Goal: Transaction & Acquisition: Purchase product/service

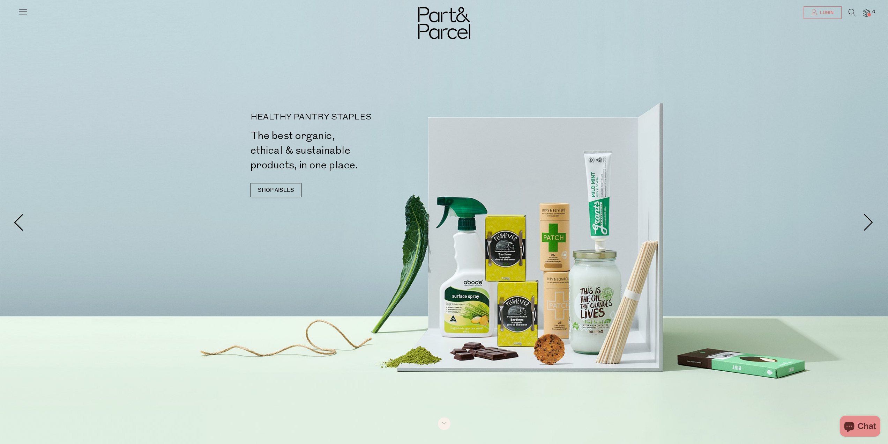
click at [823, 13] on span "Login" at bounding box center [826, 13] width 15 height 6
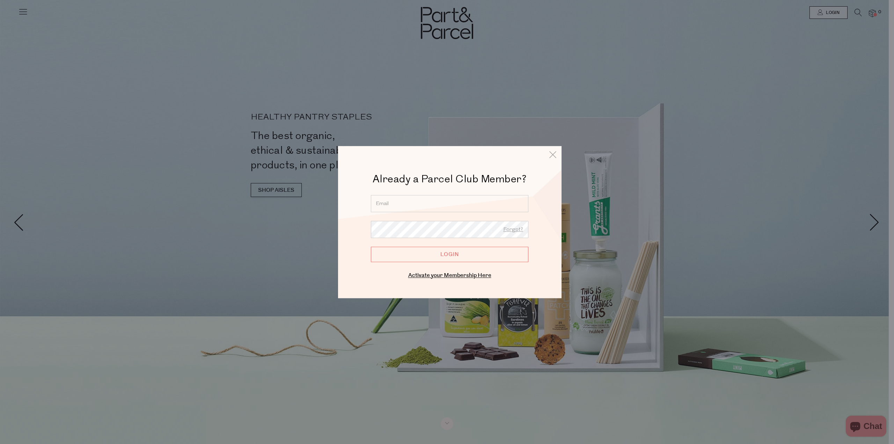
click at [446, 205] on input "email" at bounding box center [449, 203] width 157 height 17
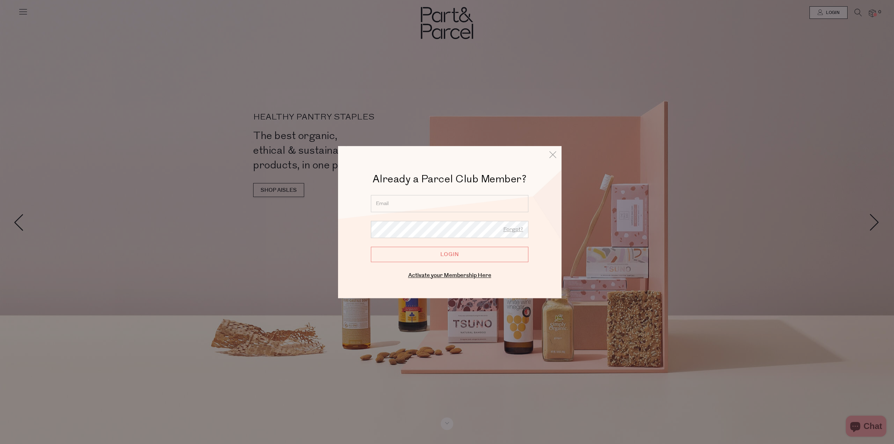
type input "rosboyar@gmail.com"
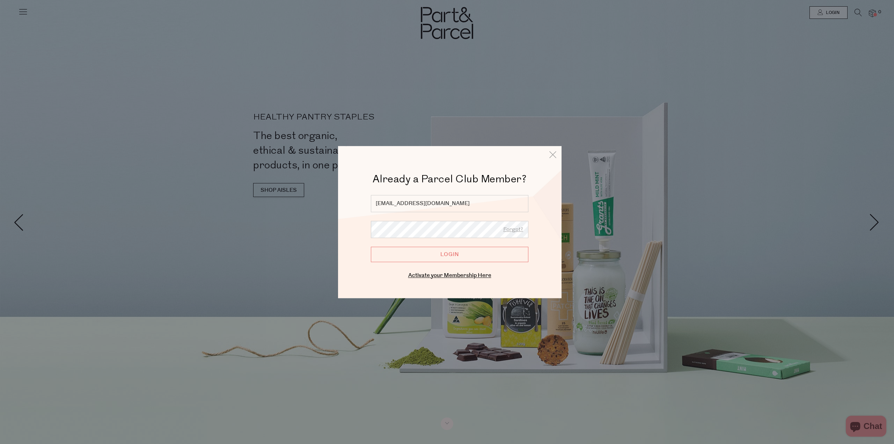
click at [311, 193] on div at bounding box center [447, 222] width 894 height 444
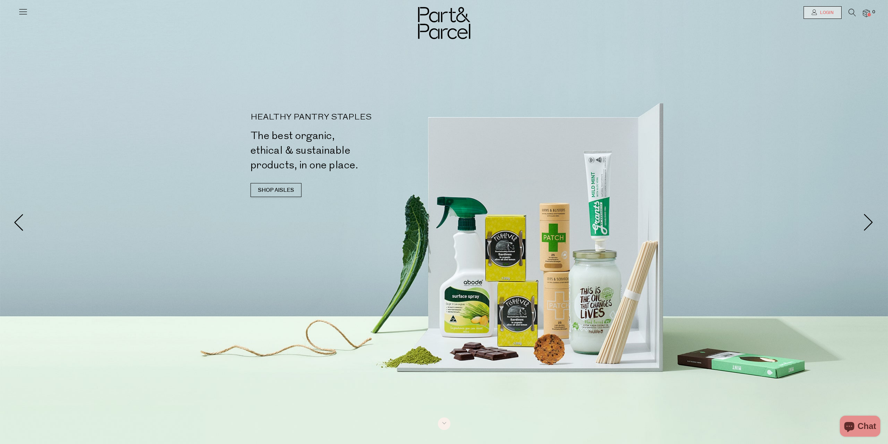
click at [832, 13] on span "Login" at bounding box center [826, 13] width 15 height 6
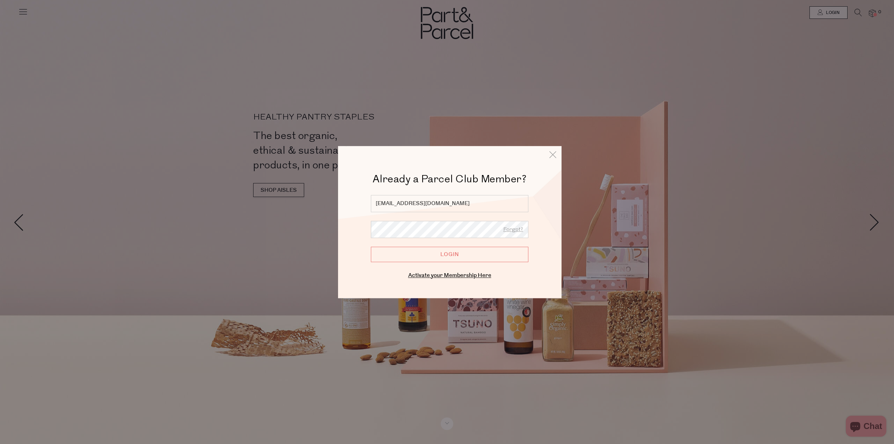
click at [450, 257] on input "Login" at bounding box center [449, 253] width 157 height 15
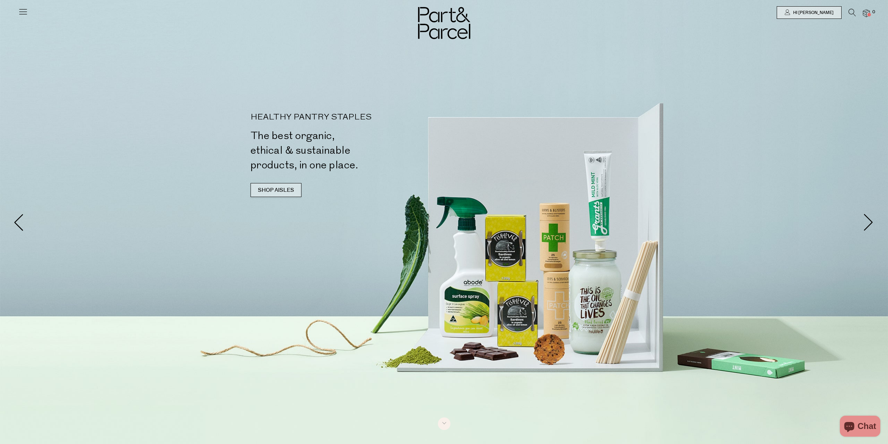
click at [270, 183] on link "SHOP AISLES" at bounding box center [276, 190] width 51 height 14
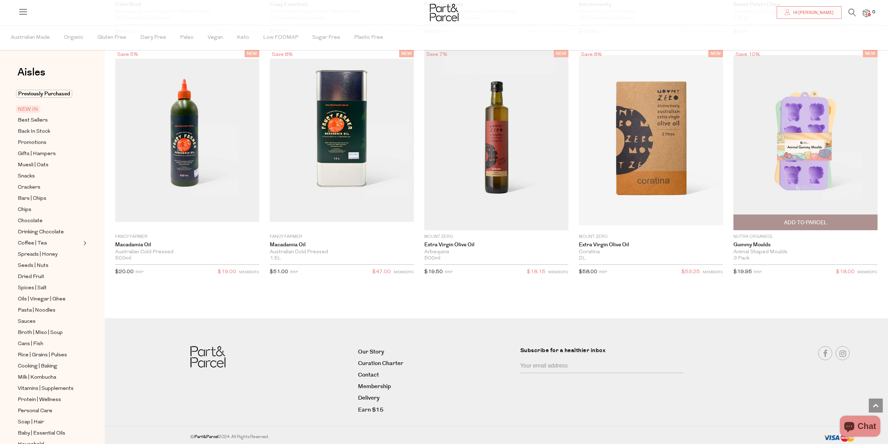
scroll to position [1292, 0]
click at [34, 184] on span "Crackers" at bounding box center [29, 187] width 23 height 8
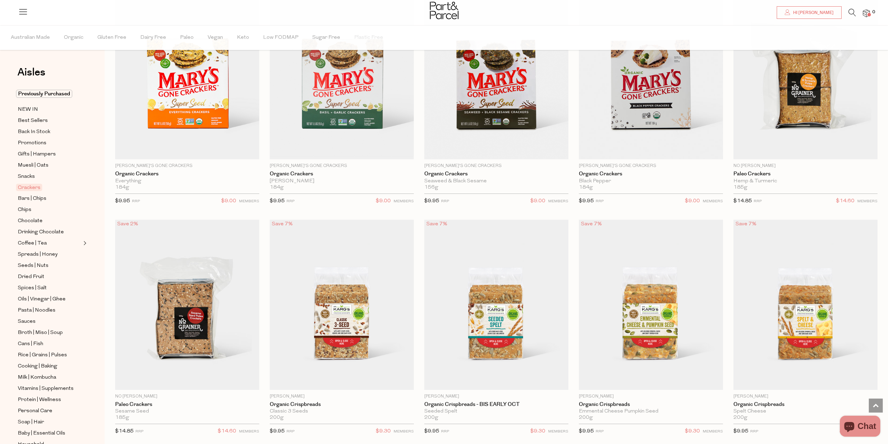
scroll to position [1082, 0]
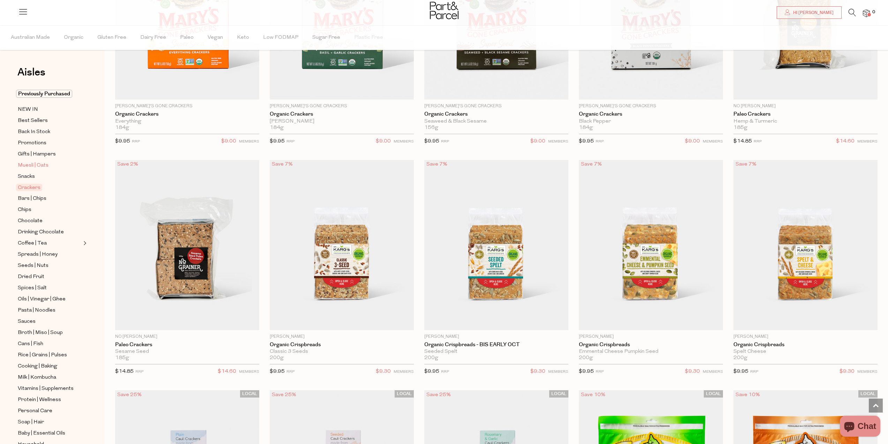
click at [28, 167] on span "Muesli | Oats" at bounding box center [33, 165] width 31 height 8
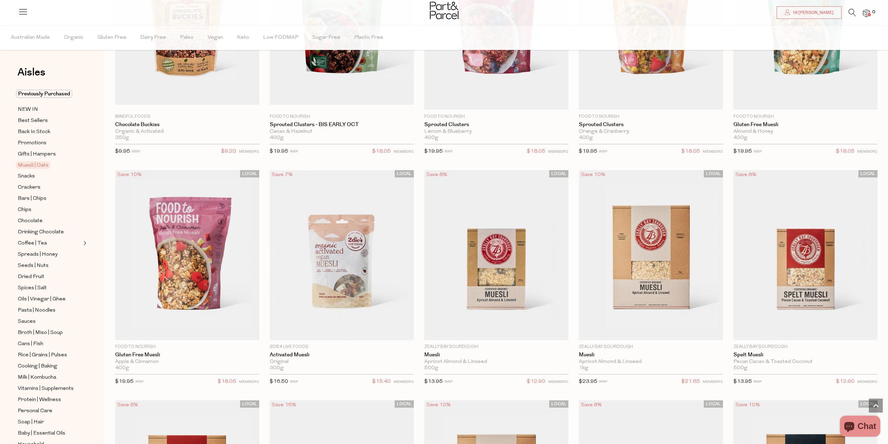
scroll to position [1047, 0]
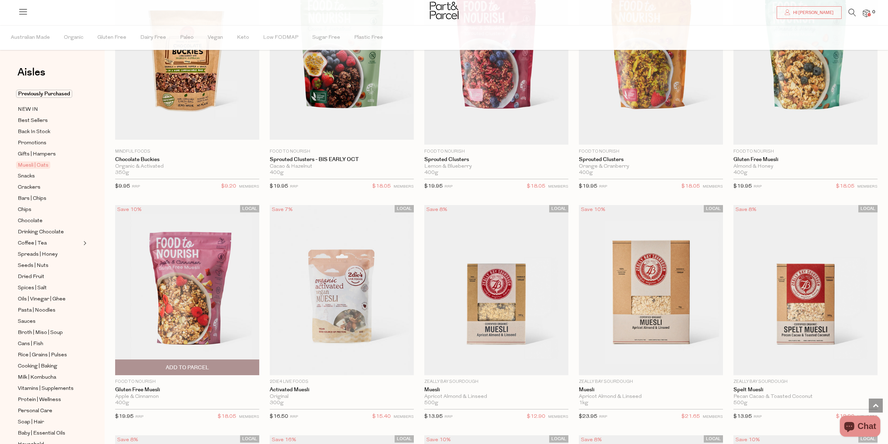
click at [186, 288] on img at bounding box center [187, 290] width 144 height 170
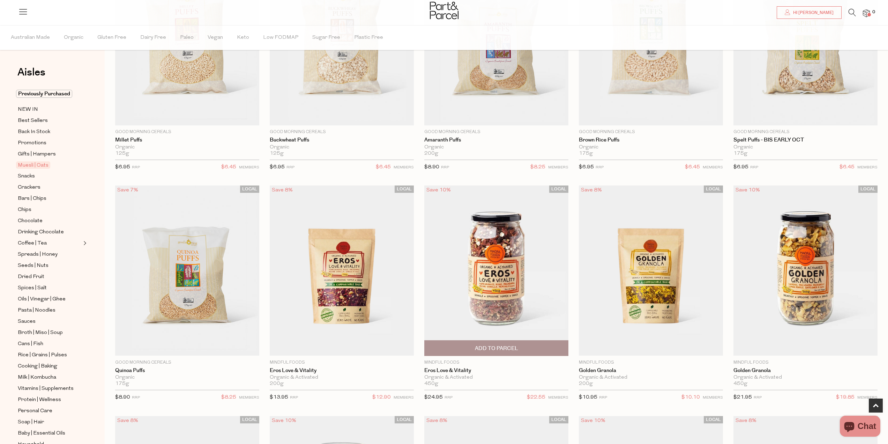
scroll to position [140, 0]
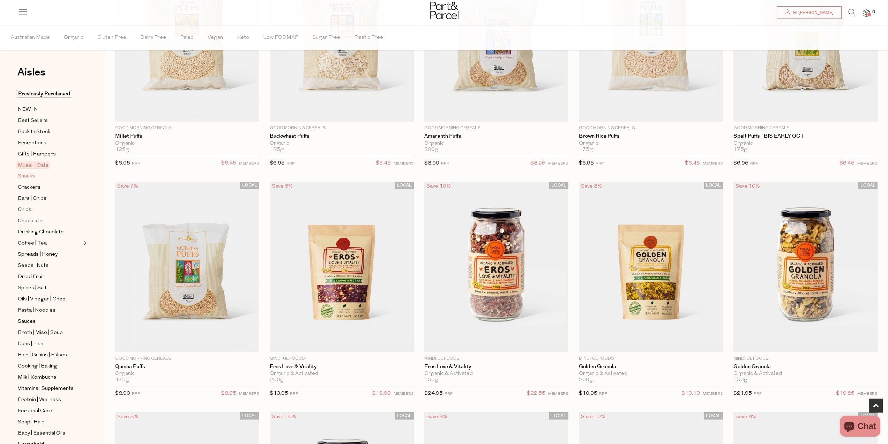
click at [31, 175] on span "Snacks" at bounding box center [26, 176] width 17 height 8
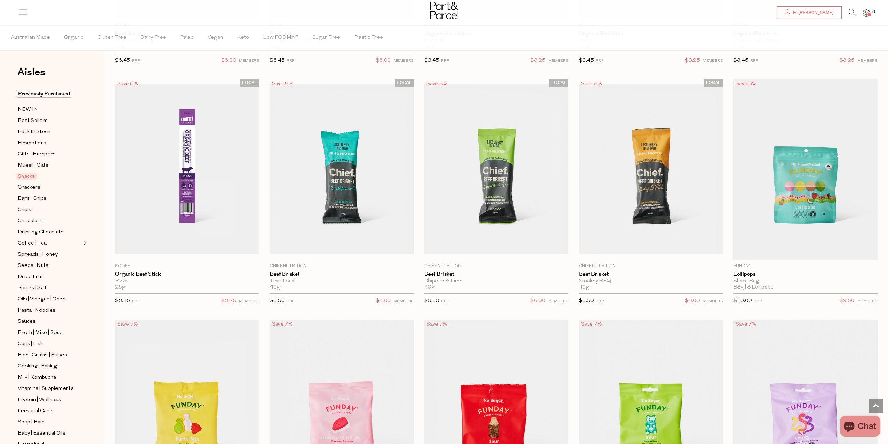
scroll to position [474, 0]
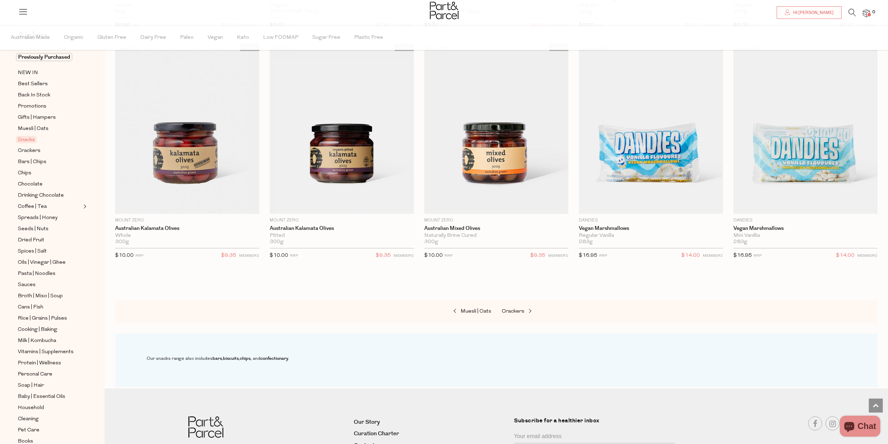
scroll to position [57, 0]
click at [32, 215] on span "Dried Fruit" at bounding box center [31, 219] width 27 height 8
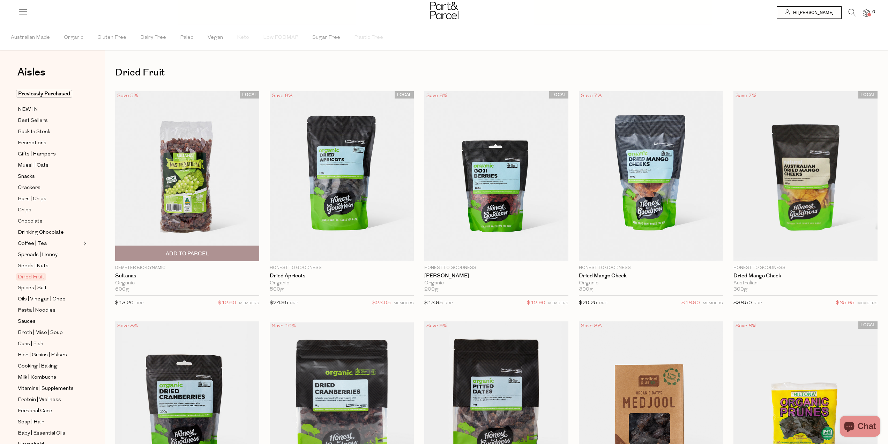
click at [191, 250] on span "Add To Parcel" at bounding box center [187, 253] width 43 height 7
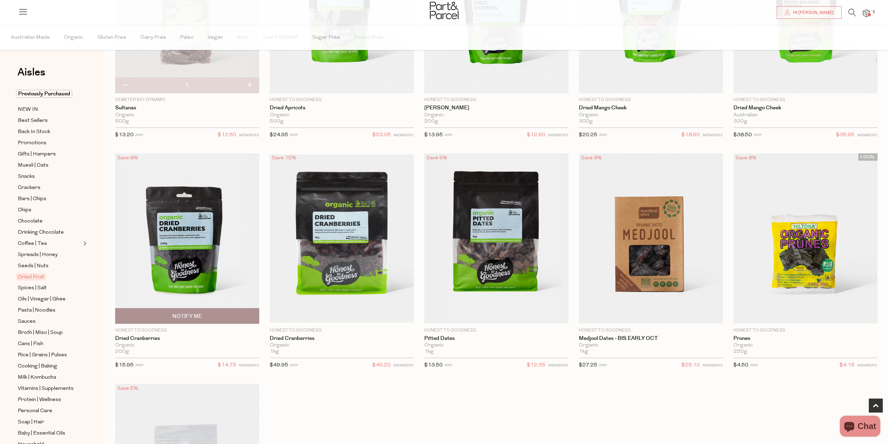
scroll to position [175, 0]
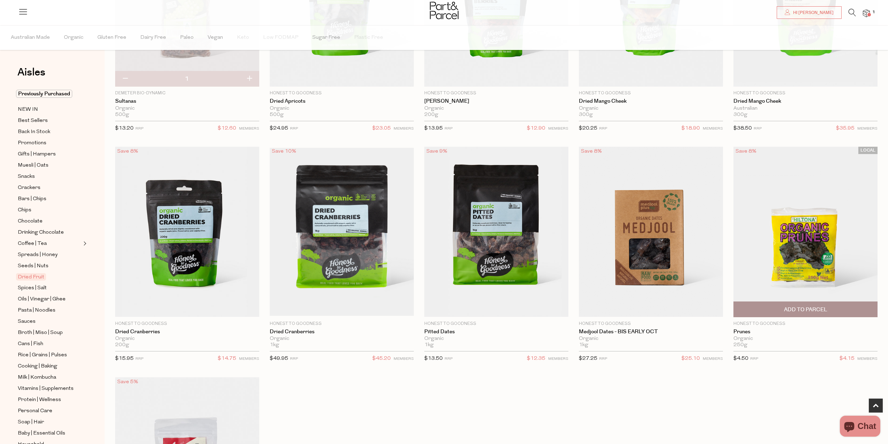
click at [825, 309] on span "Add To Parcel" at bounding box center [805, 309] width 43 height 7
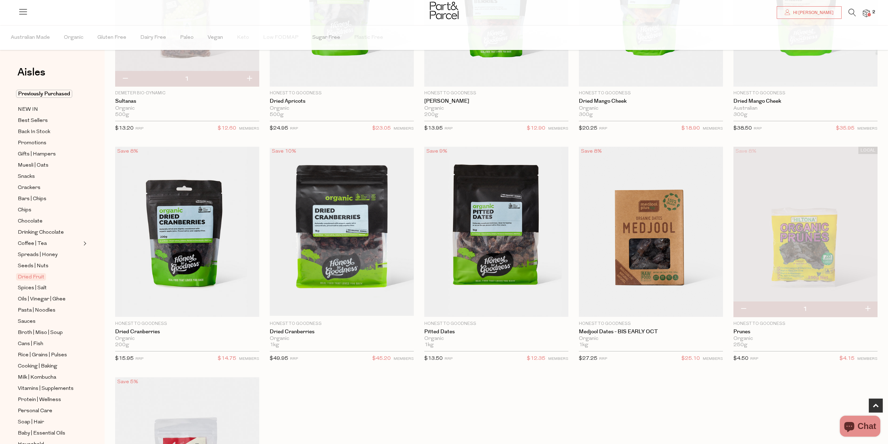
click at [869, 308] on button "button" at bounding box center [868, 308] width 20 height 15
type input "2"
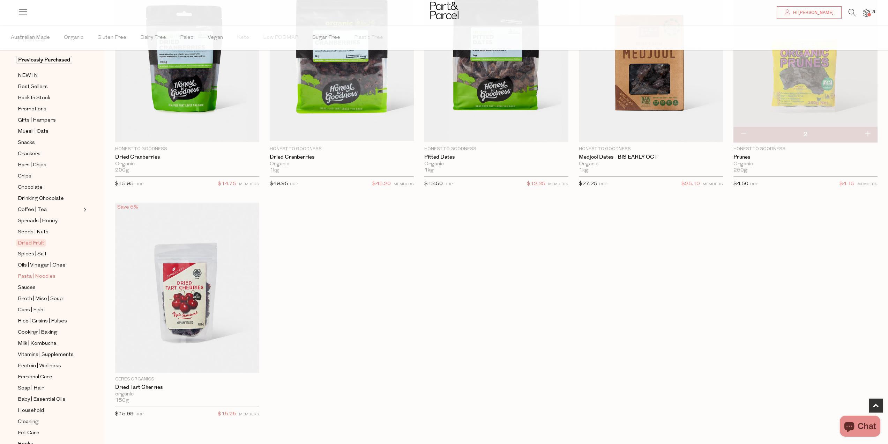
scroll to position [35, 0]
click at [36, 271] on span "Pasta | Noodles" at bounding box center [37, 275] width 38 height 8
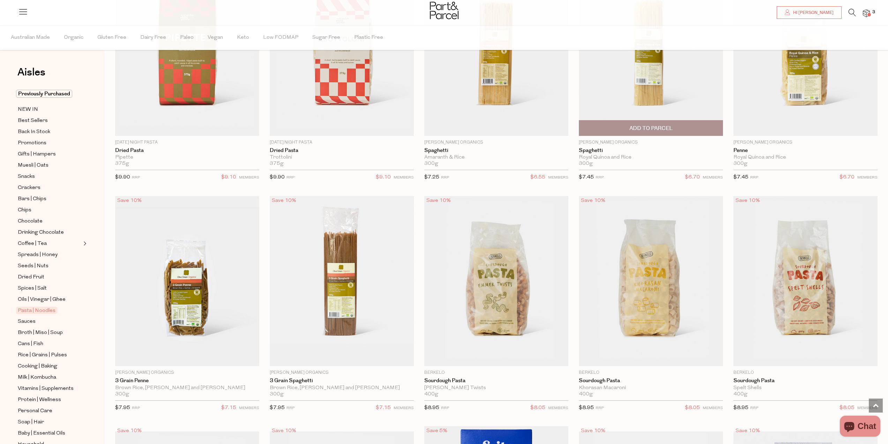
scroll to position [593, 0]
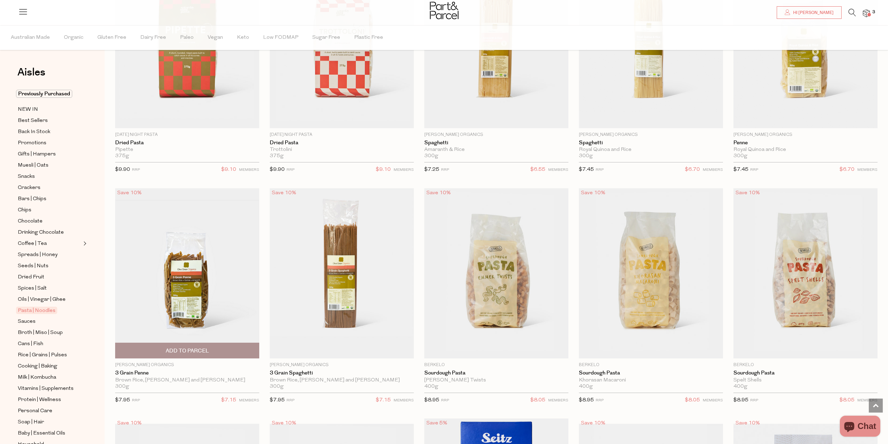
click at [190, 349] on span "Add To Parcel" at bounding box center [187, 350] width 43 height 7
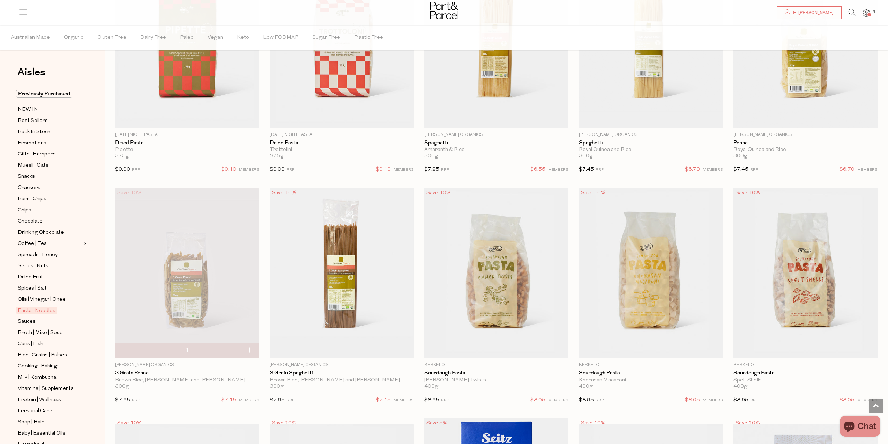
click at [249, 350] on button "button" at bounding box center [249, 350] width 20 height 15
type input "2"
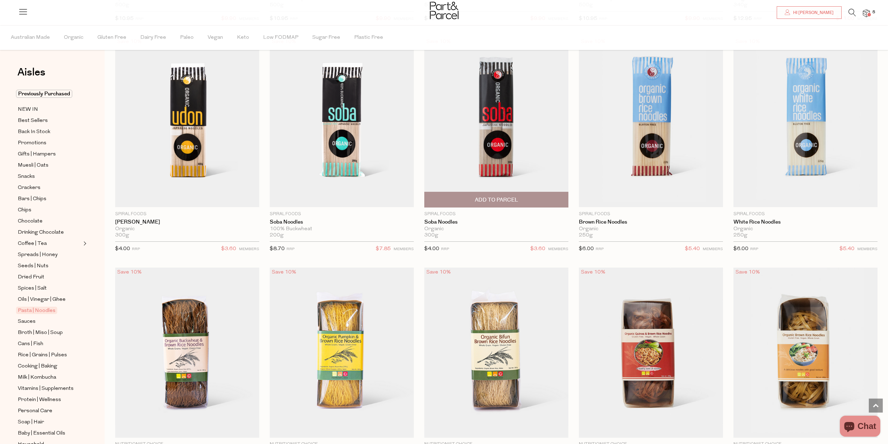
scroll to position [1676, 0]
click at [495, 149] on img at bounding box center [497, 122] width 144 height 170
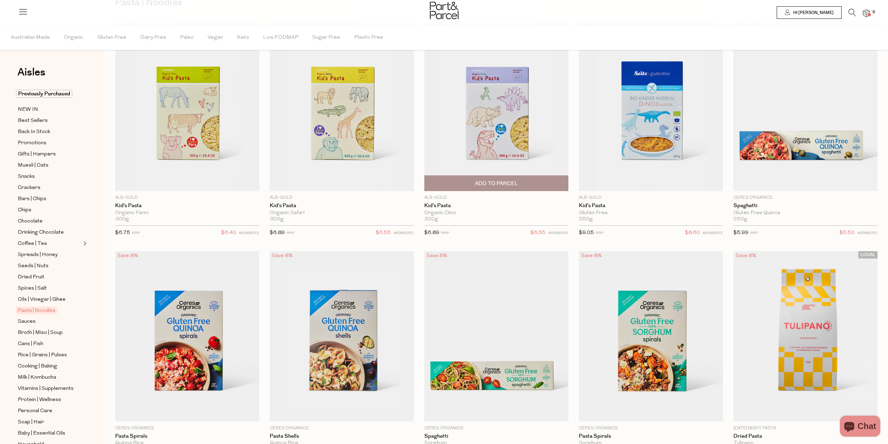
type input "2"
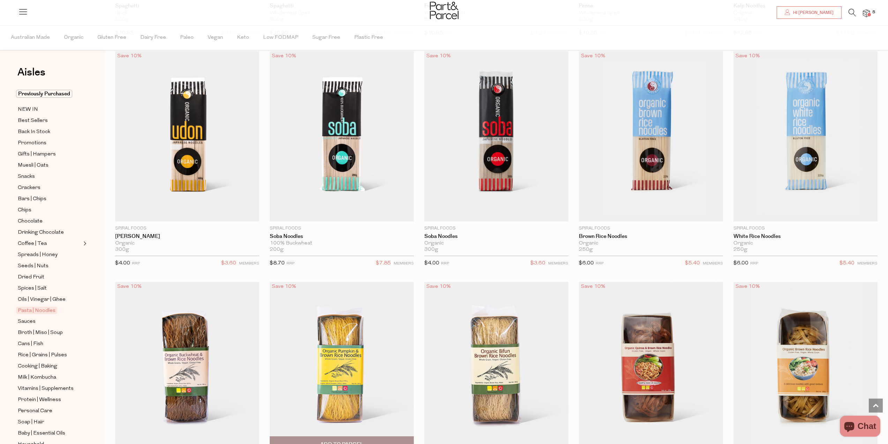
scroll to position [1676, 0]
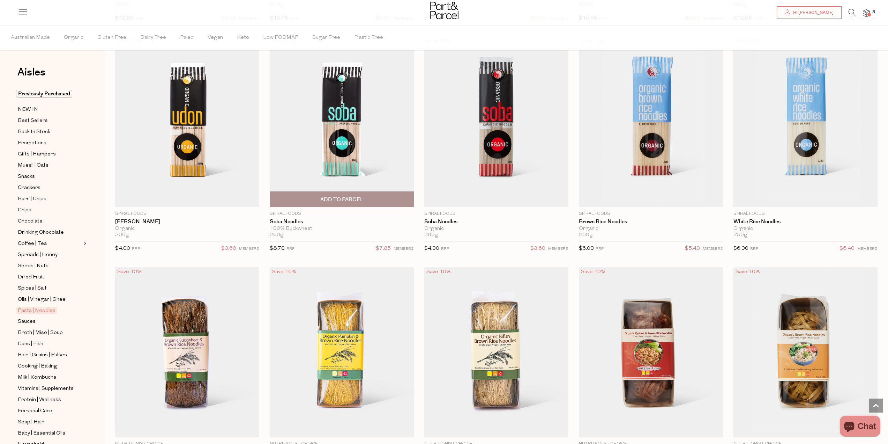
click at [337, 134] on img at bounding box center [342, 122] width 144 height 170
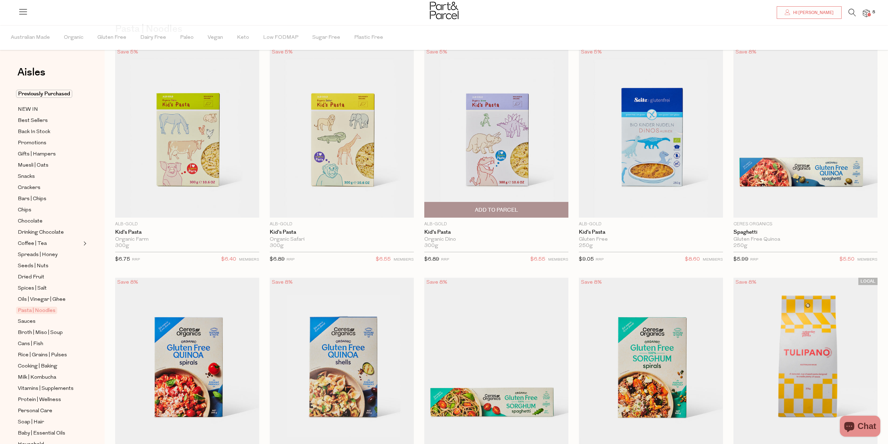
type input "2"
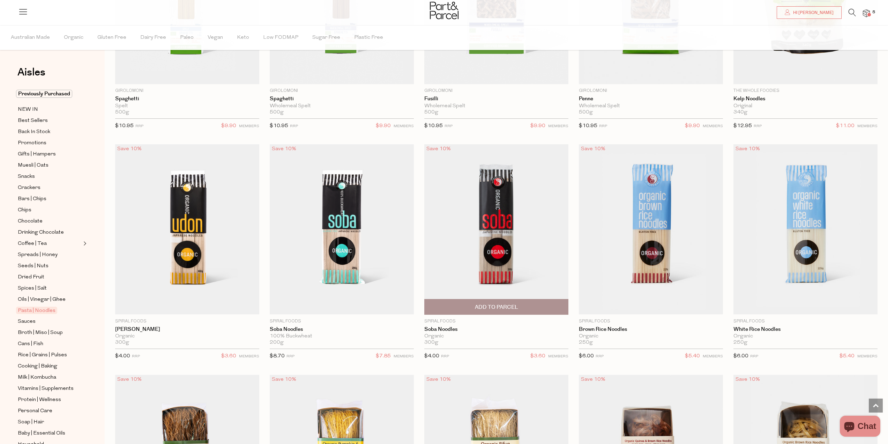
scroll to position [1570, 0]
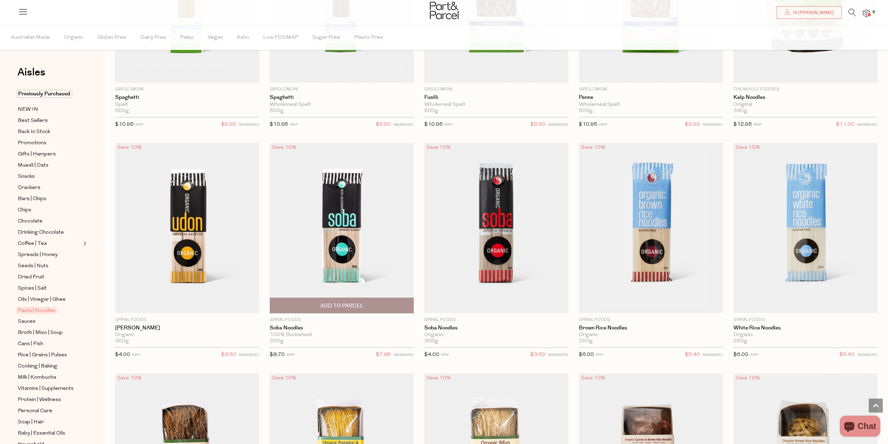
click at [344, 303] on span "Add To Parcel" at bounding box center [341, 305] width 43 height 7
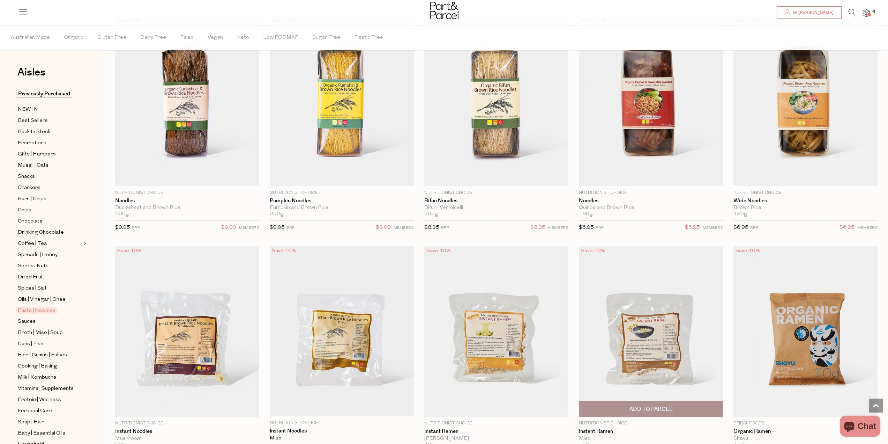
scroll to position [2023, 0]
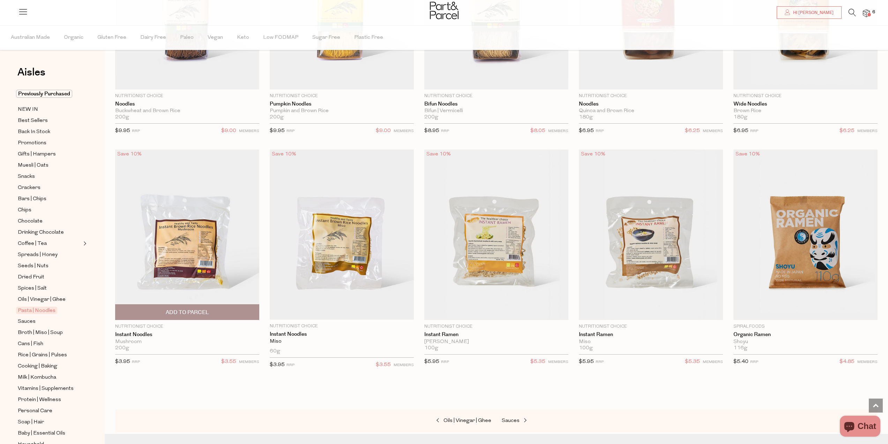
click at [183, 310] on span "Add To Parcel" at bounding box center [187, 312] width 43 height 7
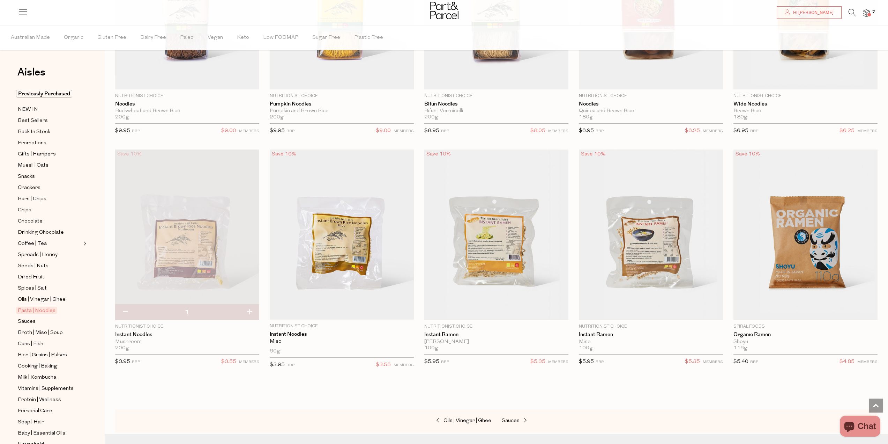
click at [251, 307] on button "button" at bounding box center [249, 311] width 20 height 15
type input "2"
click at [251, 307] on button "button" at bounding box center [249, 311] width 20 height 15
type input "3"
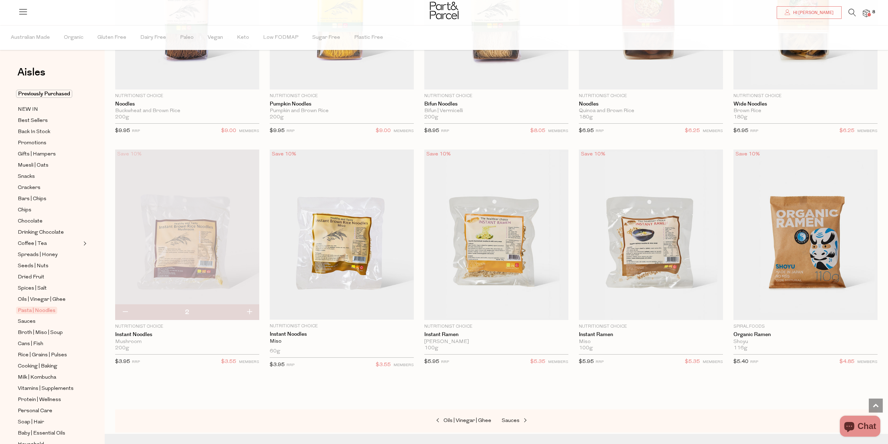
type input "3"
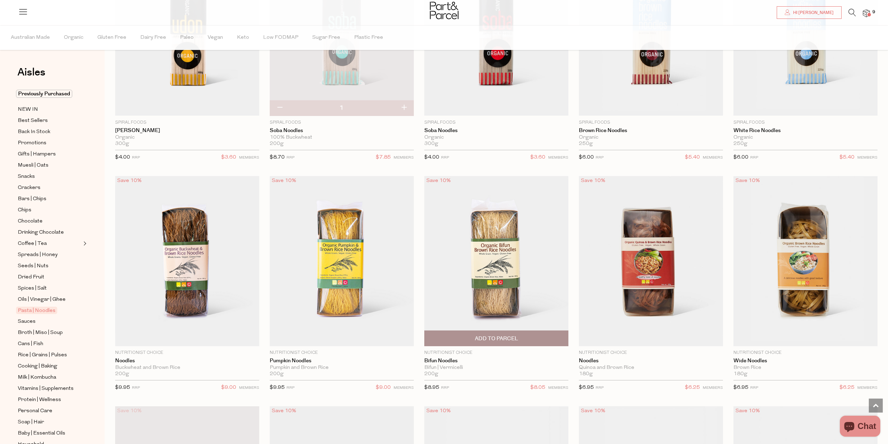
scroll to position [1744, 0]
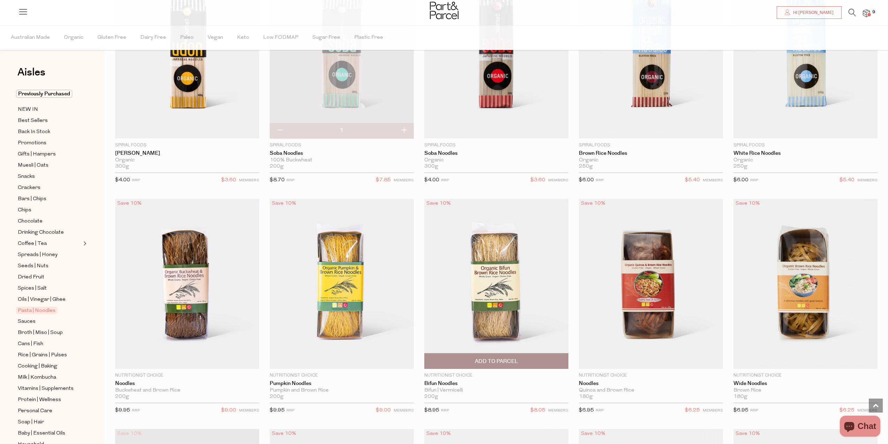
click at [488, 285] on img at bounding box center [497, 284] width 144 height 170
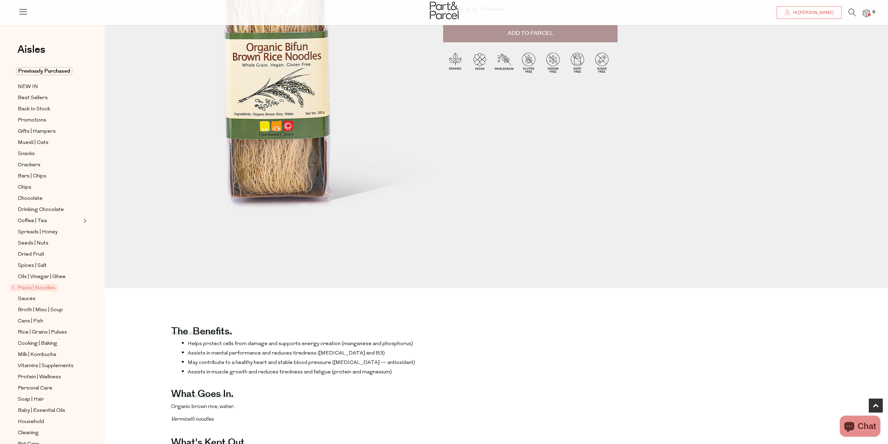
scroll to position [35, 0]
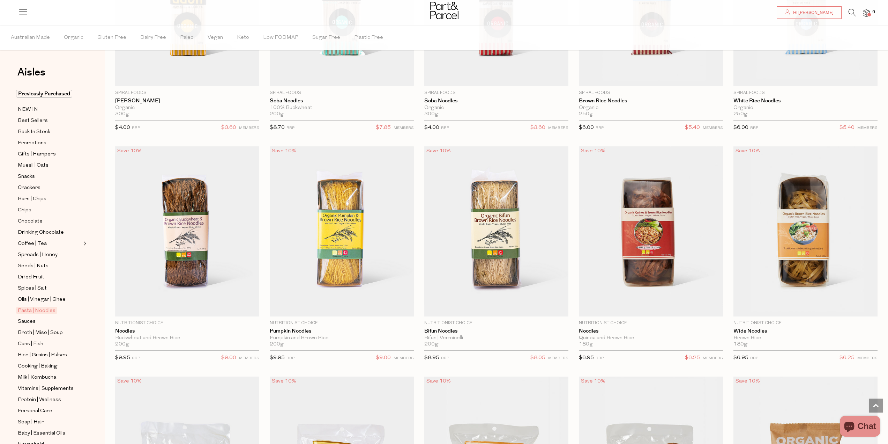
scroll to position [1793, 0]
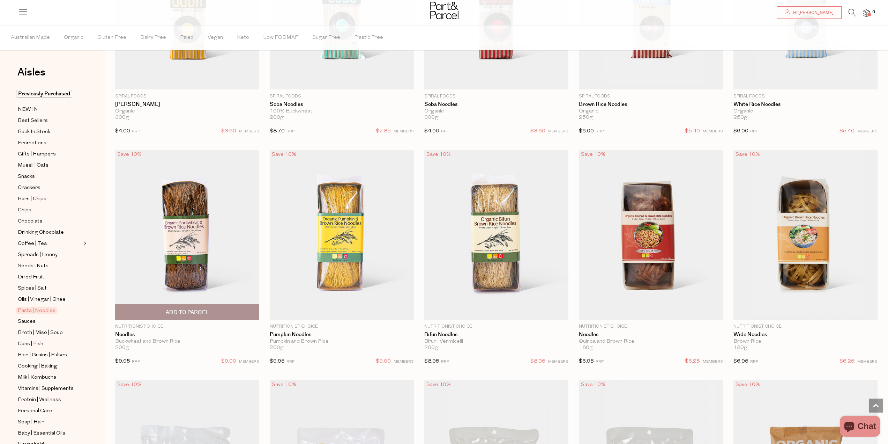
type input "2"
type input "3"
click at [191, 234] on img at bounding box center [187, 235] width 144 height 170
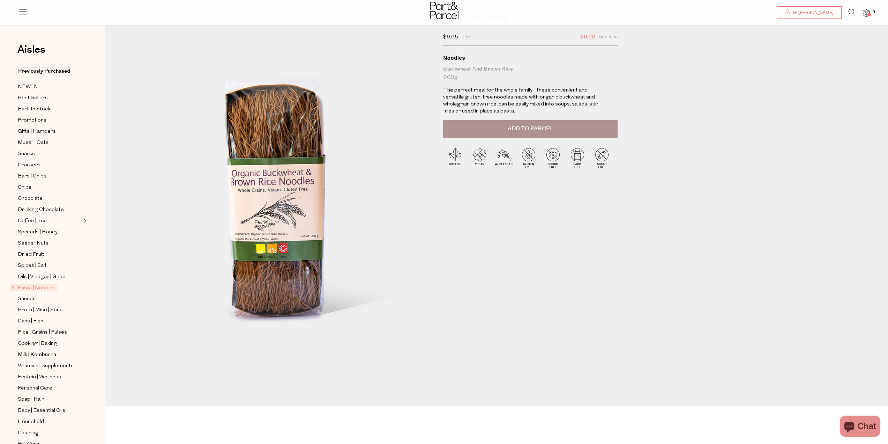
scroll to position [35, 0]
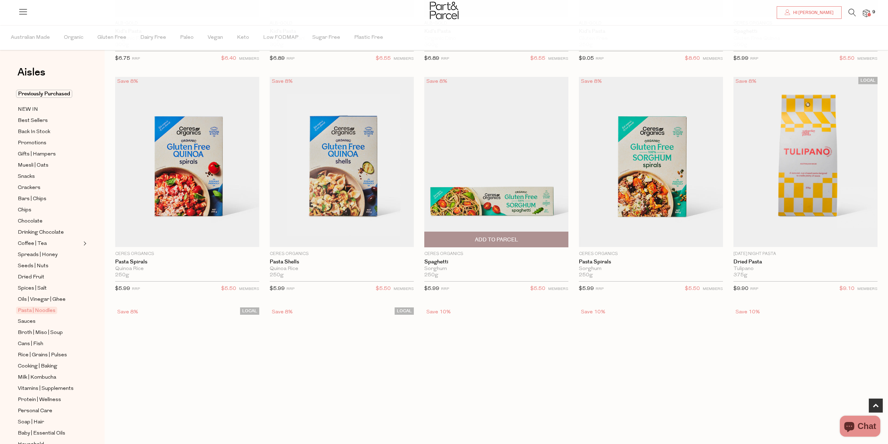
type input "2"
type input "3"
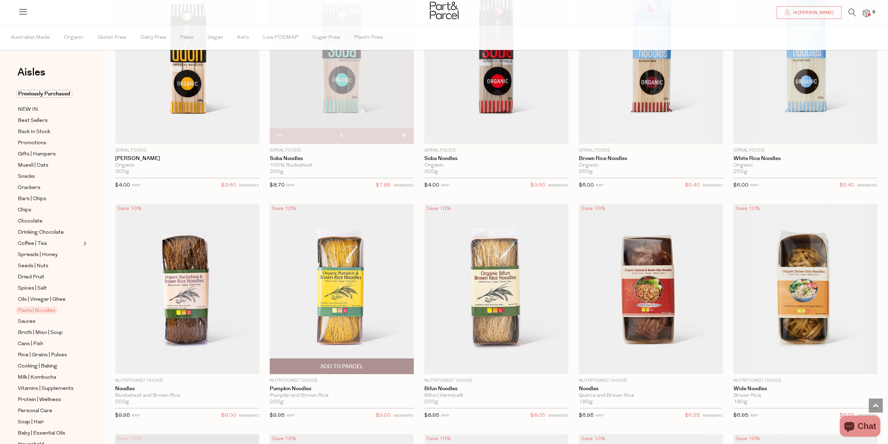
scroll to position [1746, 0]
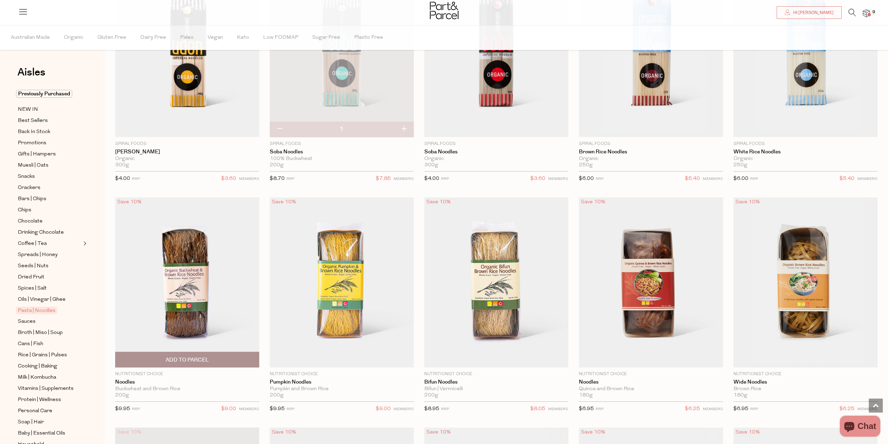
click at [184, 356] on span "Add To Parcel" at bounding box center [187, 359] width 43 height 7
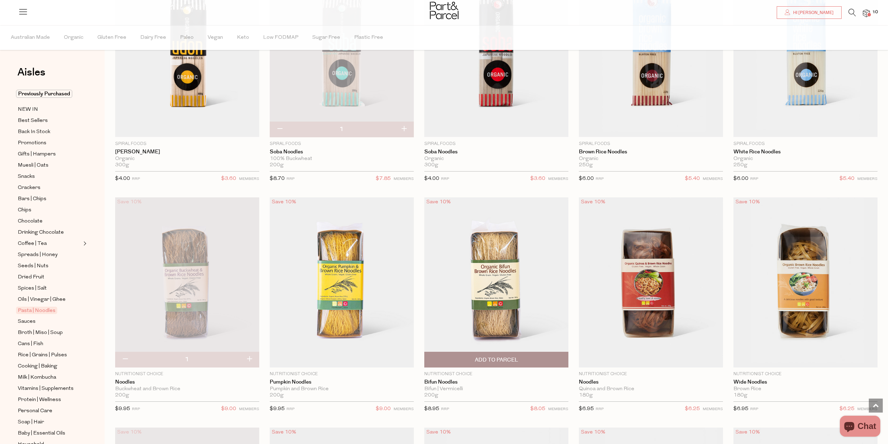
click at [486, 356] on span "Add To Parcel" at bounding box center [496, 359] width 43 height 7
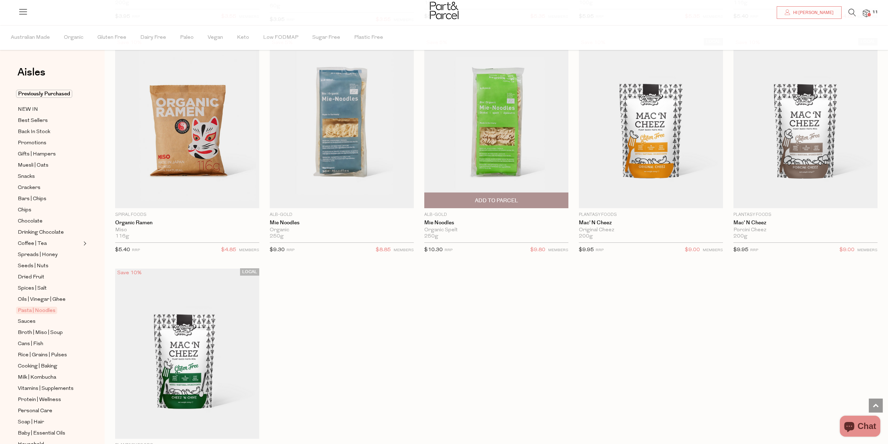
scroll to position [2199, 0]
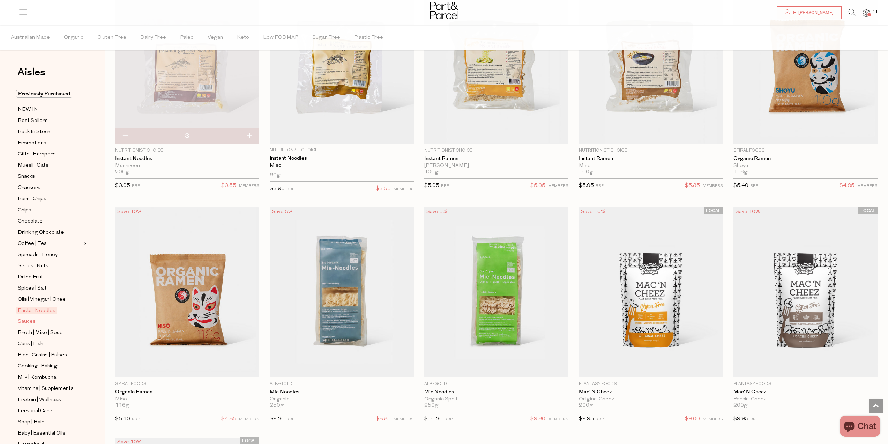
click at [29, 318] on span "Sauces" at bounding box center [27, 321] width 18 height 8
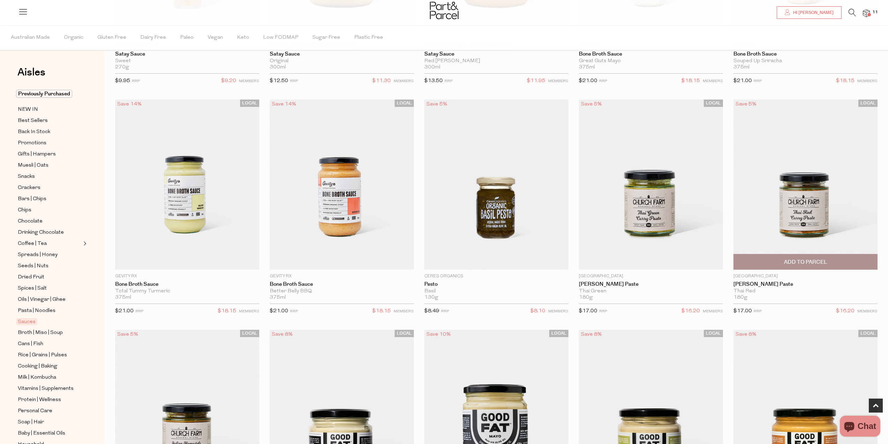
scroll to position [454, 0]
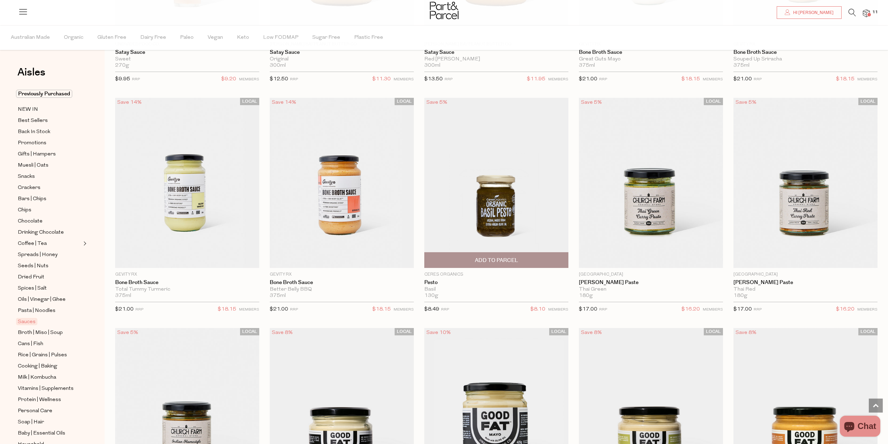
click at [487, 259] on span "Add To Parcel" at bounding box center [496, 260] width 43 height 7
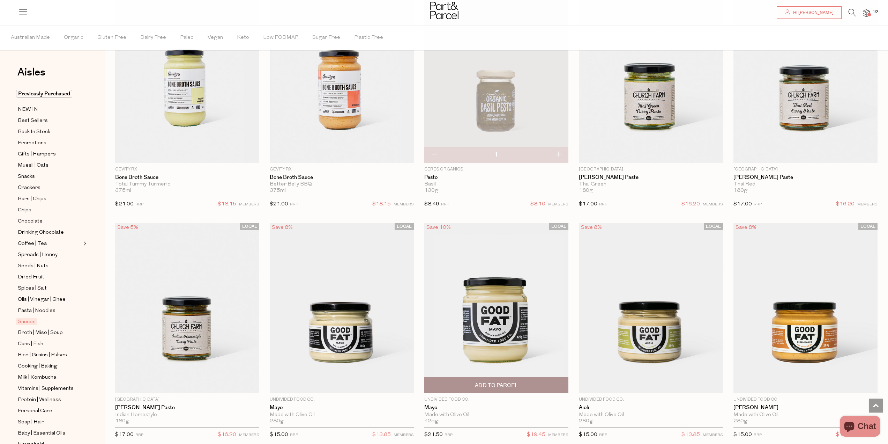
scroll to position [524, 0]
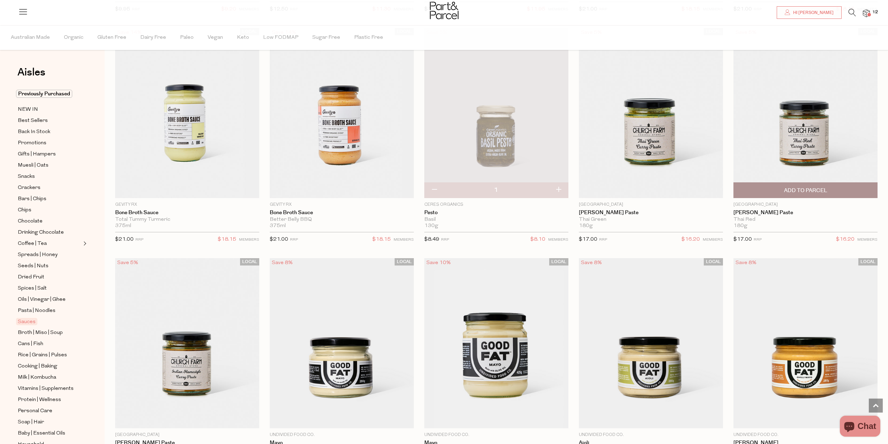
click at [803, 138] on img at bounding box center [806, 113] width 144 height 170
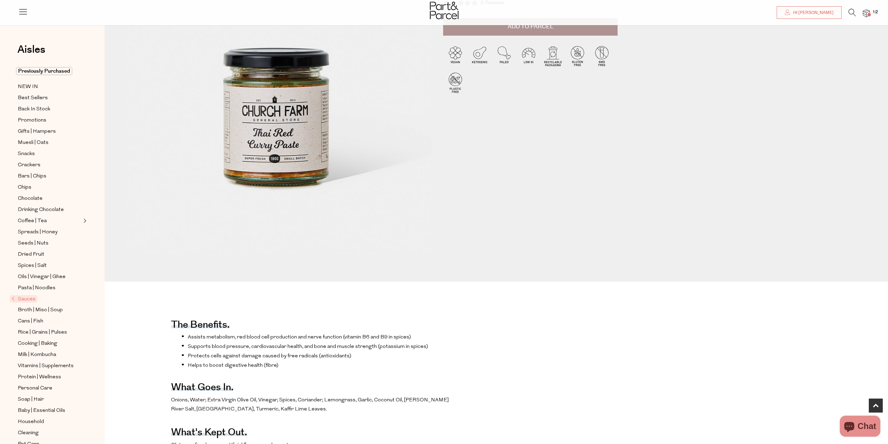
scroll to position [70, 0]
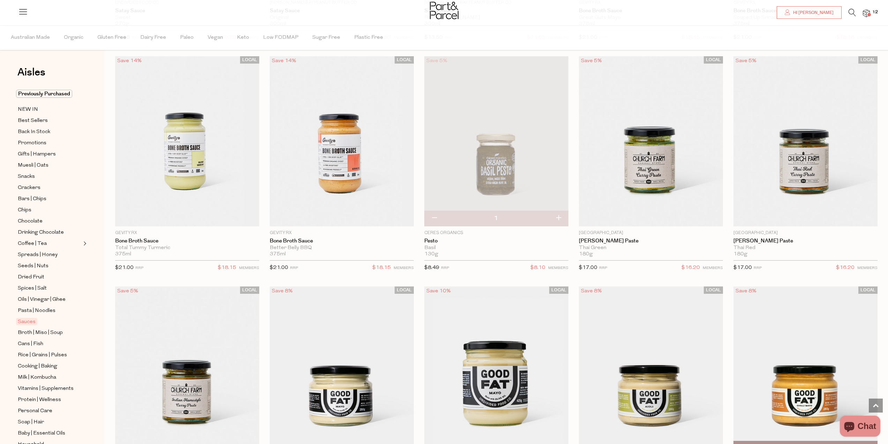
scroll to position [489, 0]
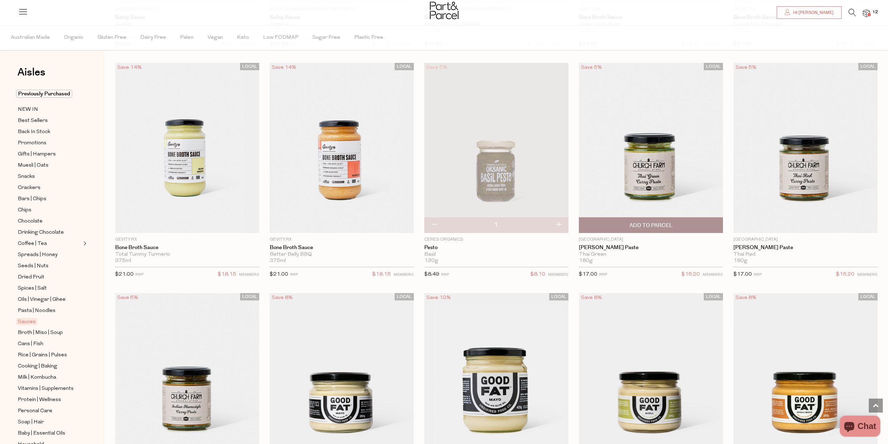
click at [661, 177] on img at bounding box center [651, 148] width 144 height 170
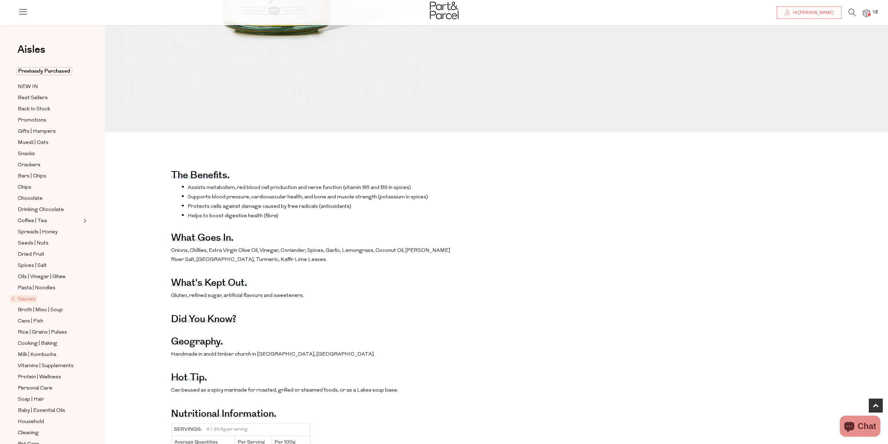
scroll to position [314, 0]
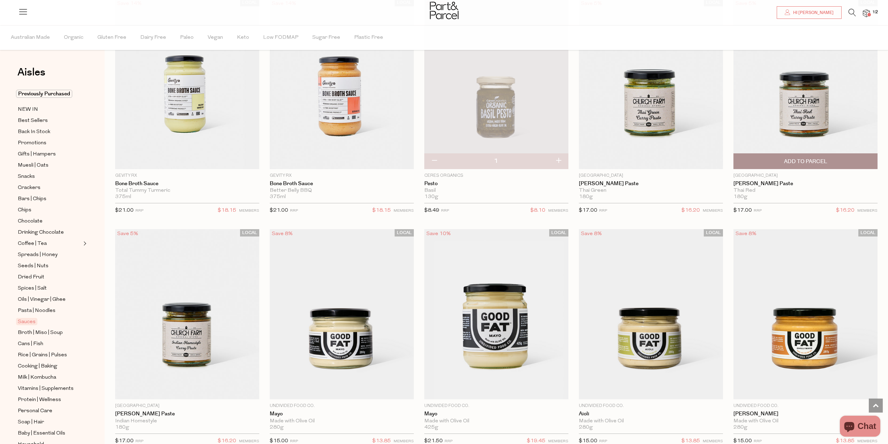
scroll to position [593, 0]
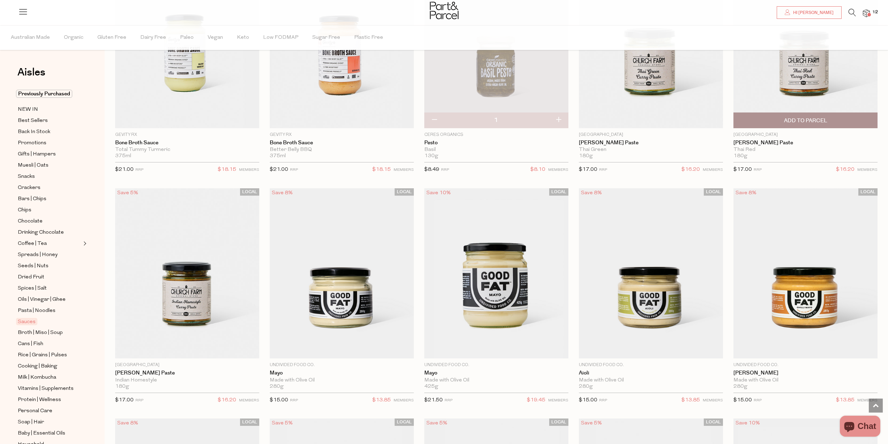
click at [797, 75] on img at bounding box center [806, 43] width 144 height 170
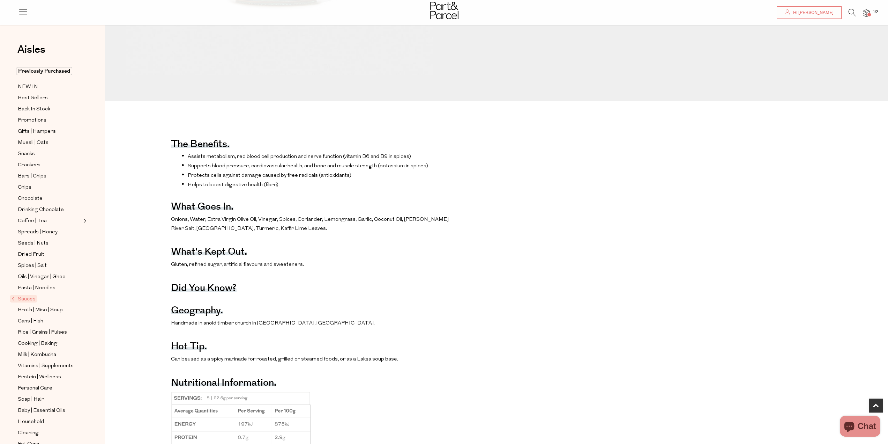
scroll to position [349, 0]
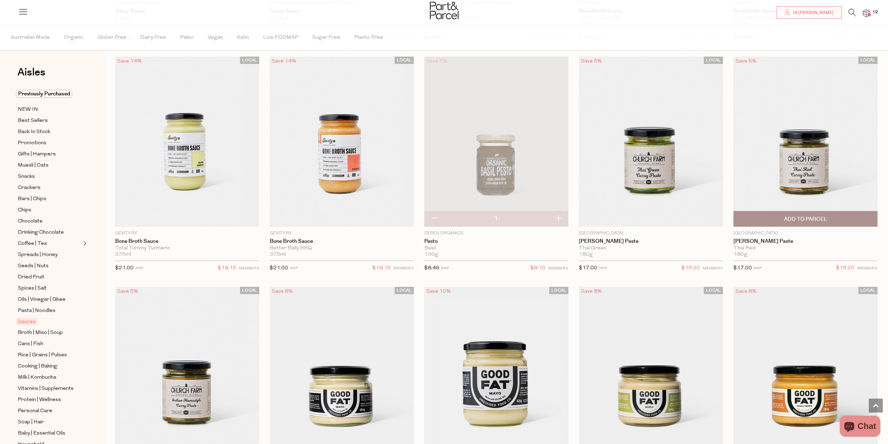
scroll to position [524, 0]
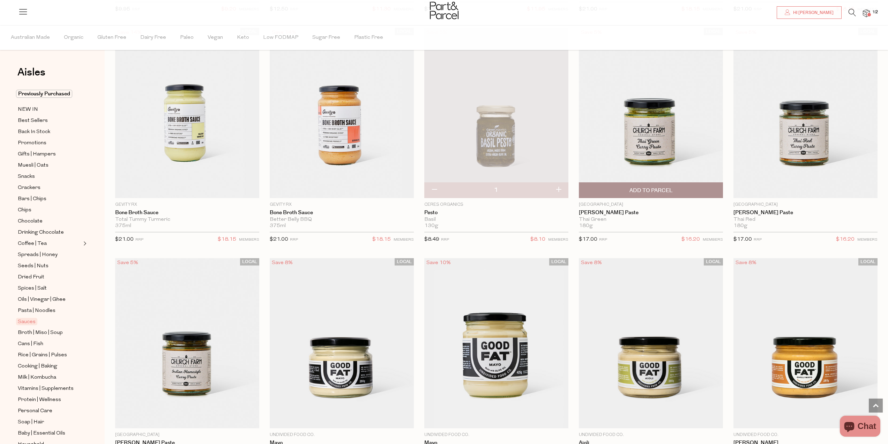
click at [652, 189] on span "Add To Parcel" at bounding box center [651, 190] width 43 height 7
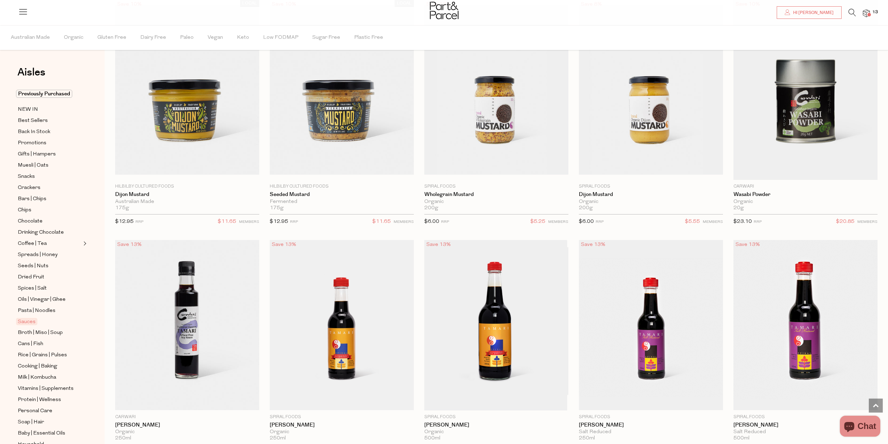
scroll to position [1955, 0]
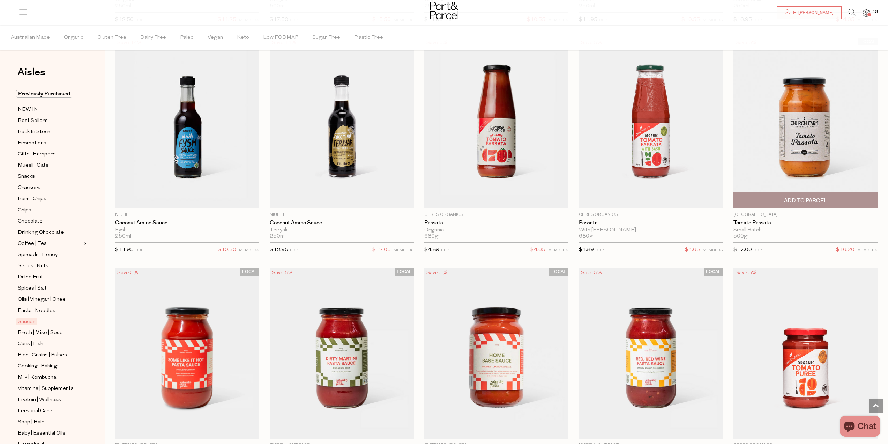
scroll to position [2618, 0]
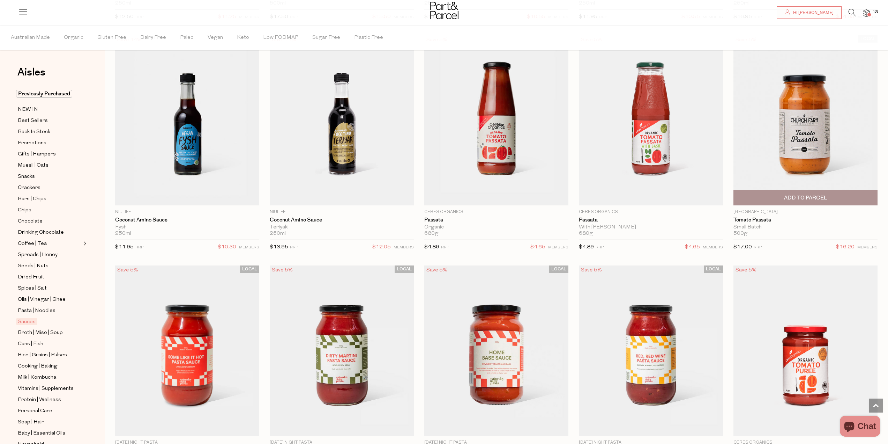
click at [816, 194] on span "Add To Parcel" at bounding box center [805, 197] width 43 height 7
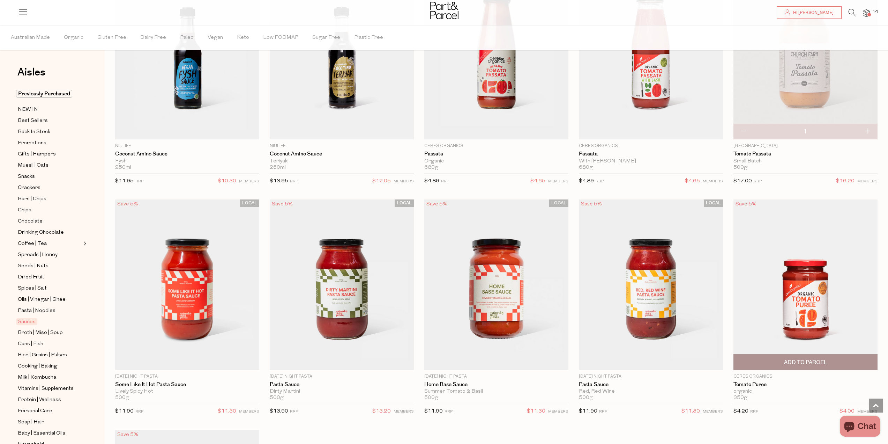
scroll to position [2583, 0]
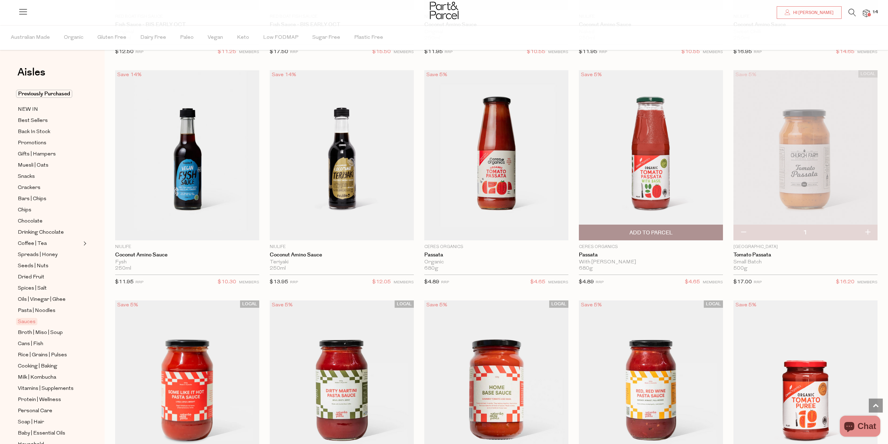
click at [650, 179] on img at bounding box center [651, 155] width 144 height 170
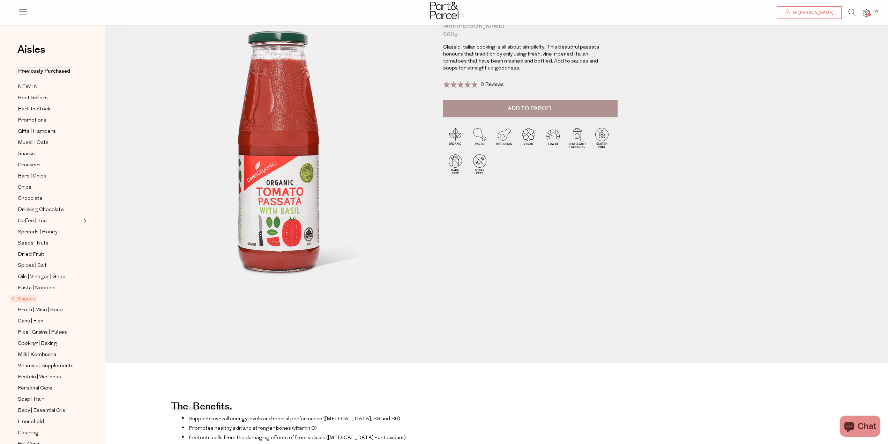
scroll to position [35, 0]
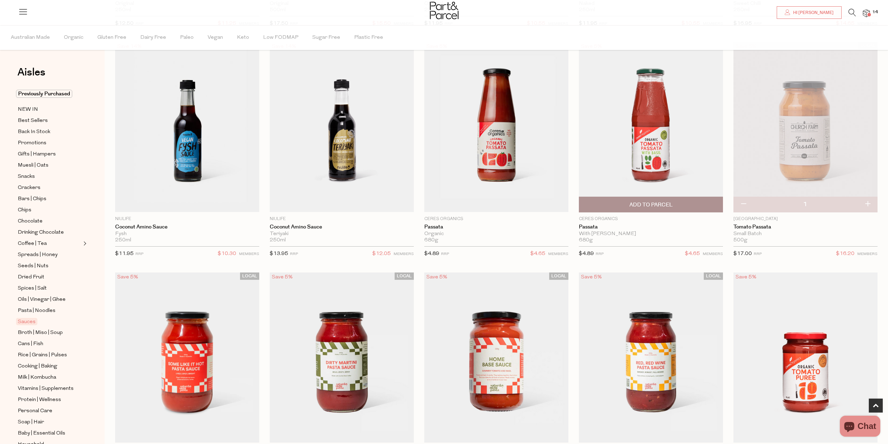
scroll to position [278, 0]
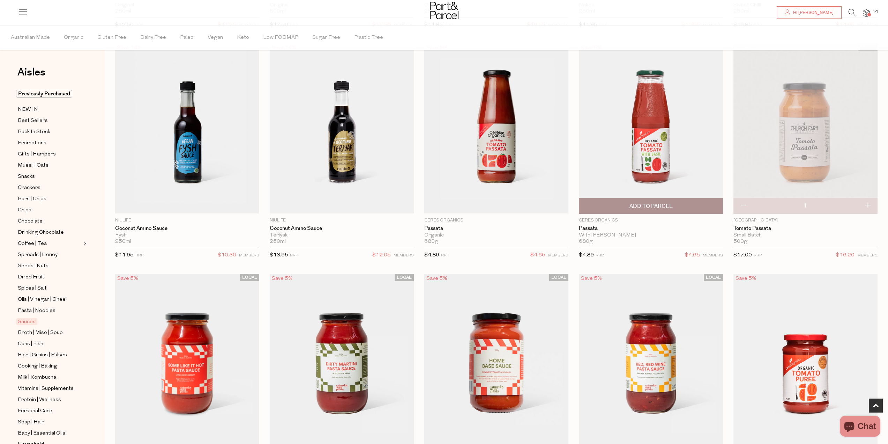
click at [649, 205] on span "Add To Parcel" at bounding box center [651, 205] width 43 height 7
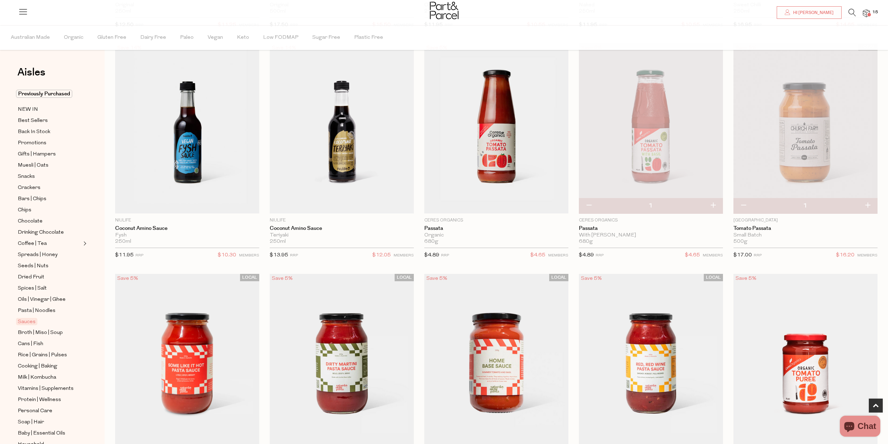
click at [817, 150] on img at bounding box center [806, 128] width 144 height 170
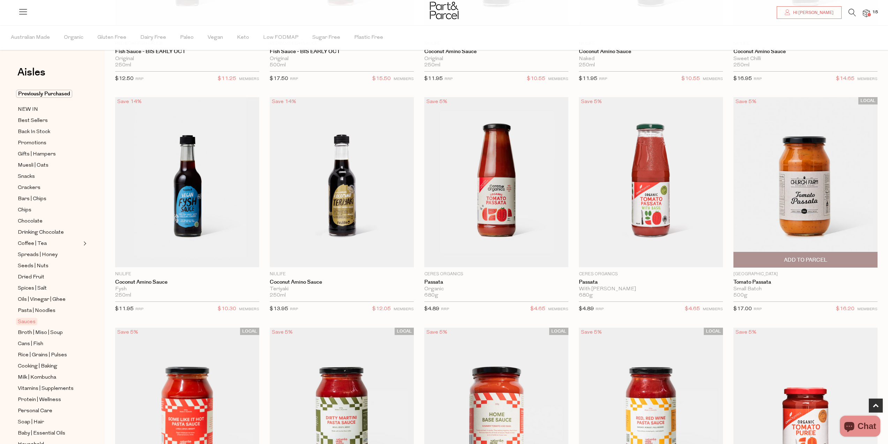
scroll to position [244, 0]
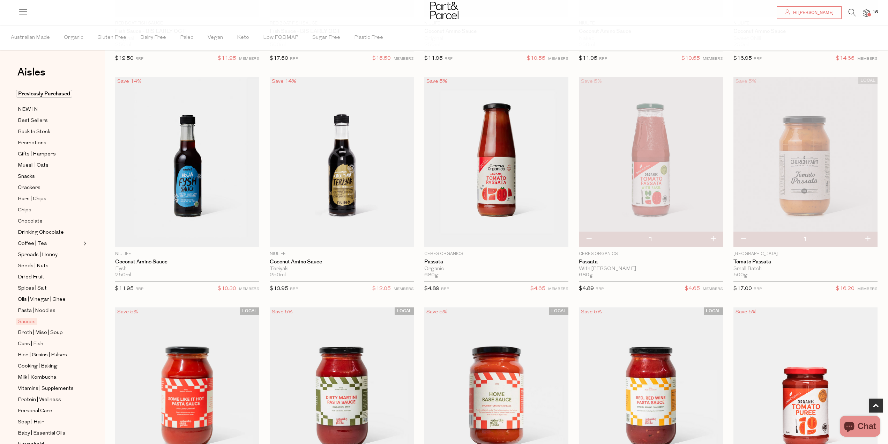
click at [868, 236] on button "button" at bounding box center [868, 238] width 20 height 15
type input "2"
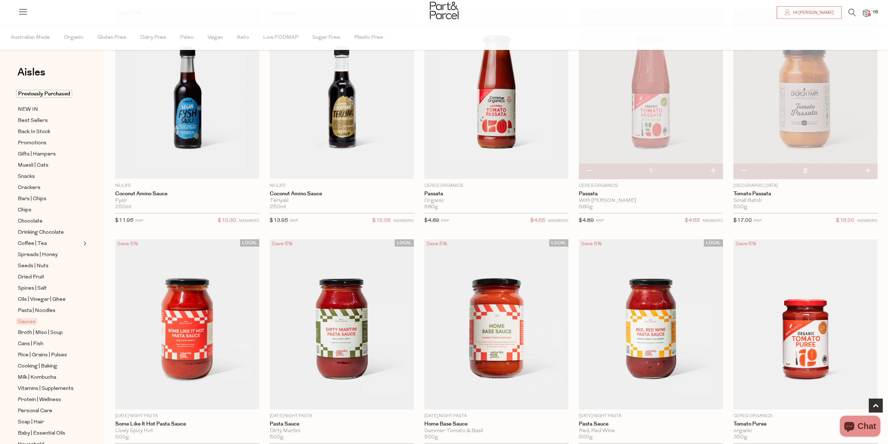
scroll to position [314, 0]
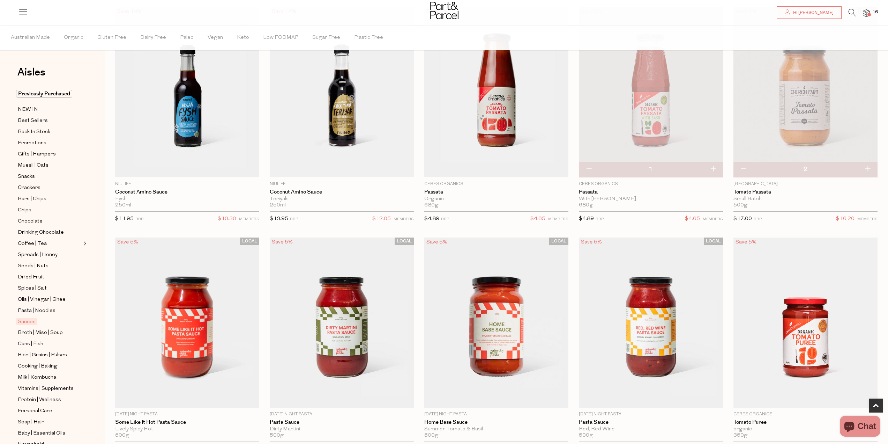
click at [588, 169] on button "button" at bounding box center [589, 169] width 20 height 15
type input "0"
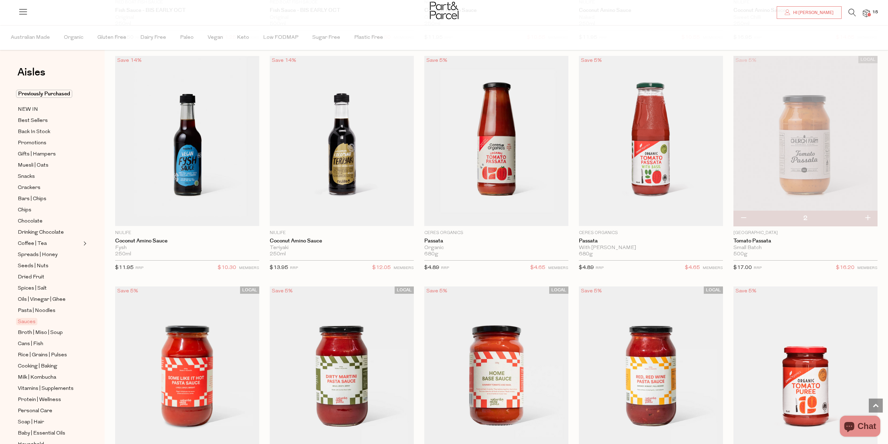
scroll to position [175, 0]
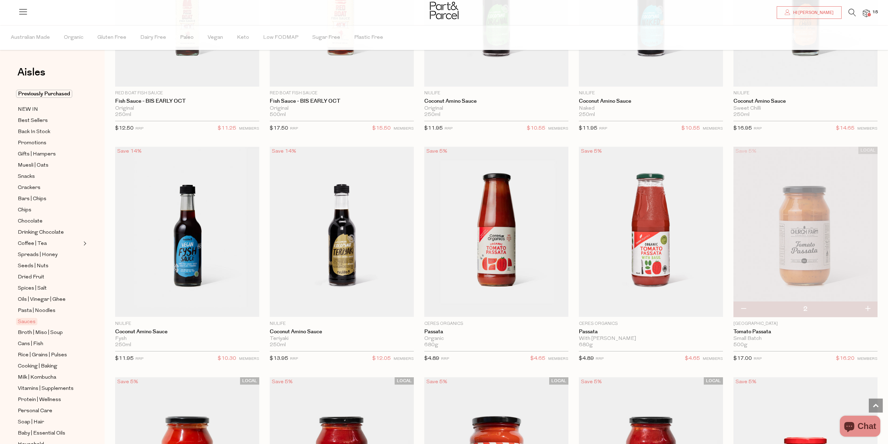
click at [746, 307] on button "button" at bounding box center [744, 308] width 20 height 15
type input "1"
click at [649, 308] on span "Add To Parcel" at bounding box center [651, 309] width 43 height 7
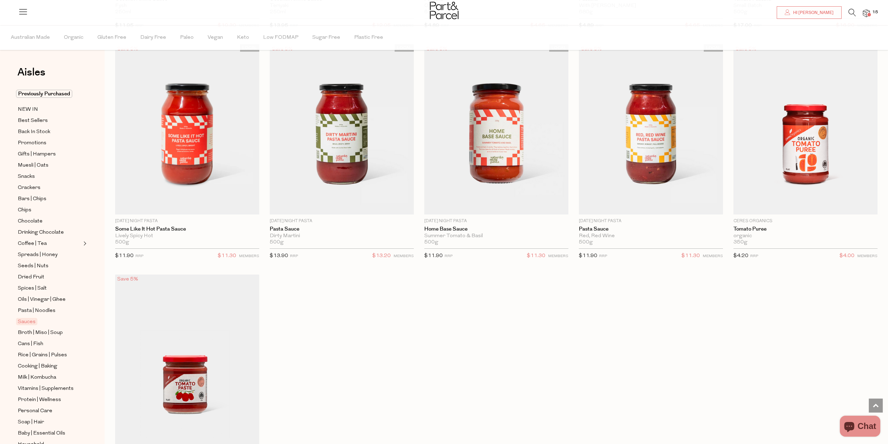
scroll to position [698, 0]
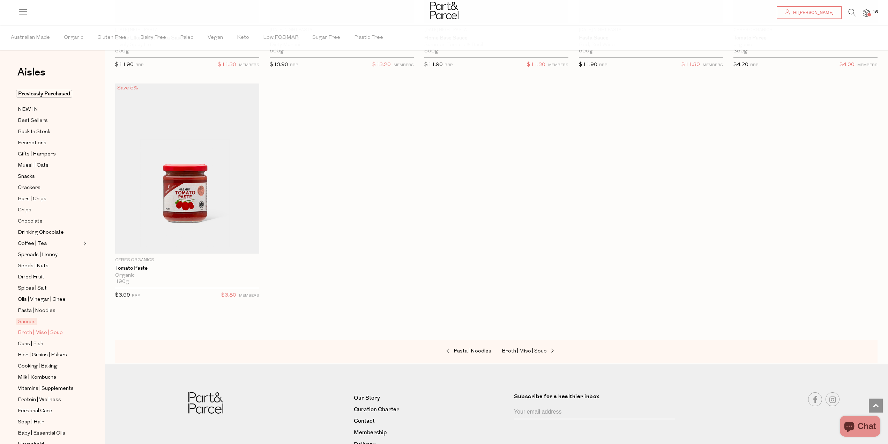
click at [42, 329] on span "Broth | Miso | Soup" at bounding box center [40, 333] width 45 height 8
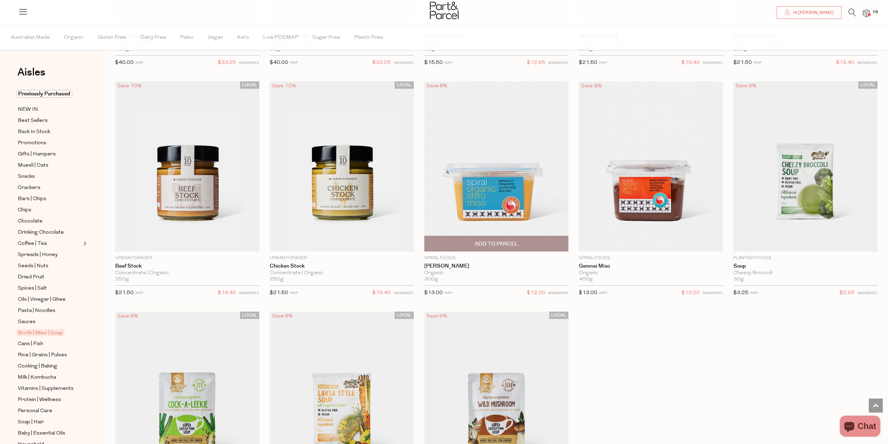
scroll to position [1152, 0]
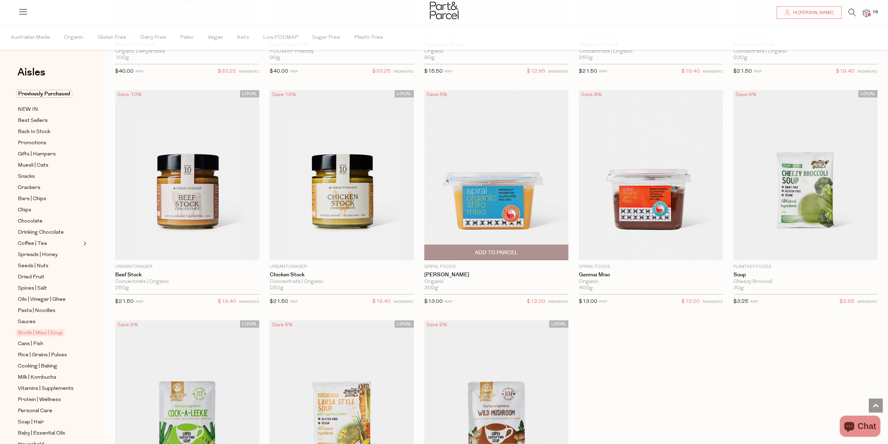
click at [490, 214] on img at bounding box center [497, 175] width 144 height 170
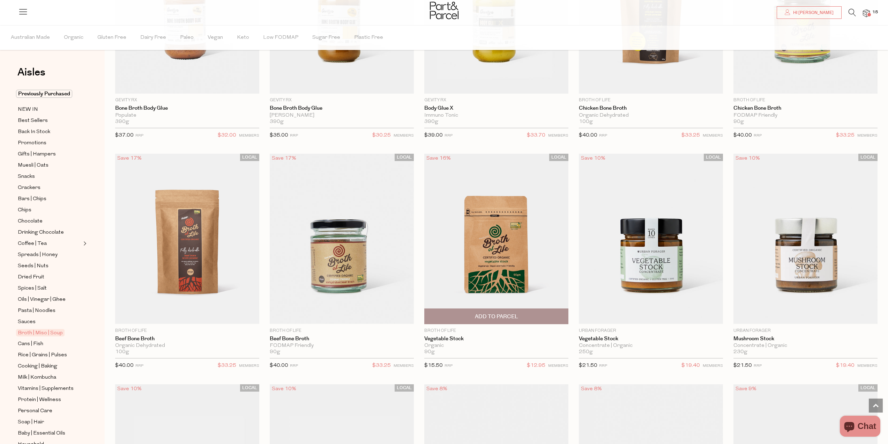
scroll to position [1046, 0]
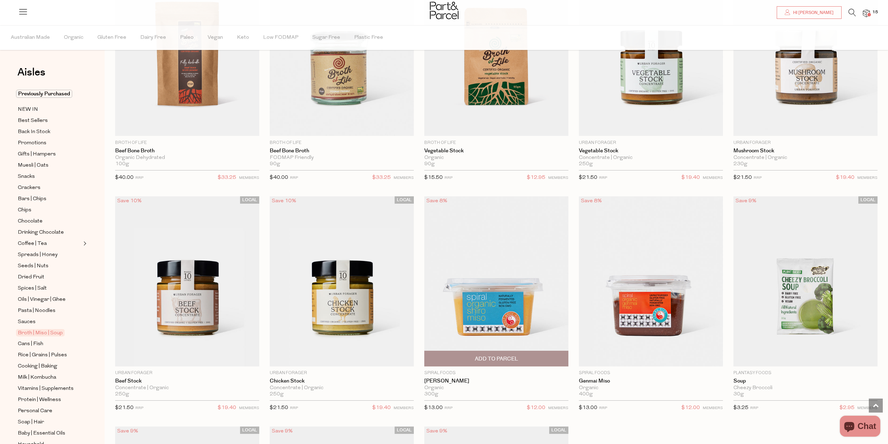
click at [494, 358] on span "Add To Parcel" at bounding box center [496, 358] width 43 height 7
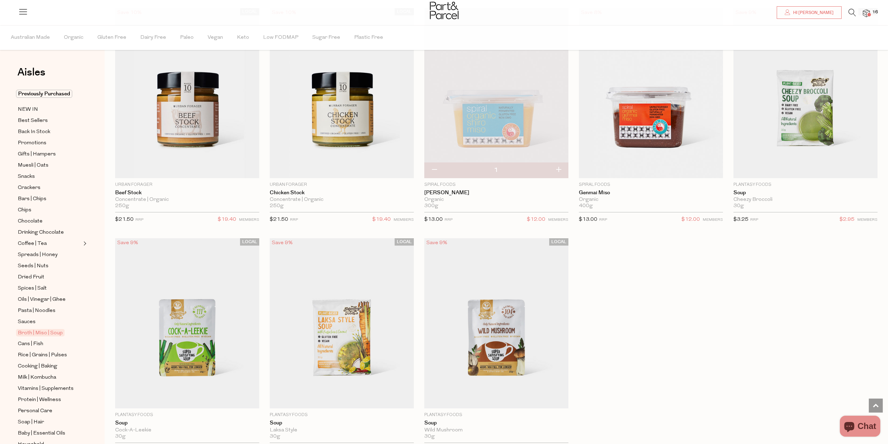
scroll to position [1255, 0]
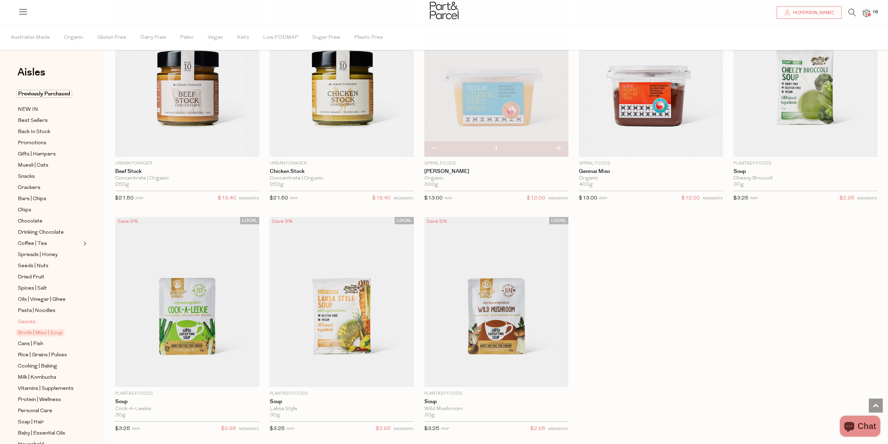
click at [29, 318] on span "Sauces" at bounding box center [27, 322] width 18 height 8
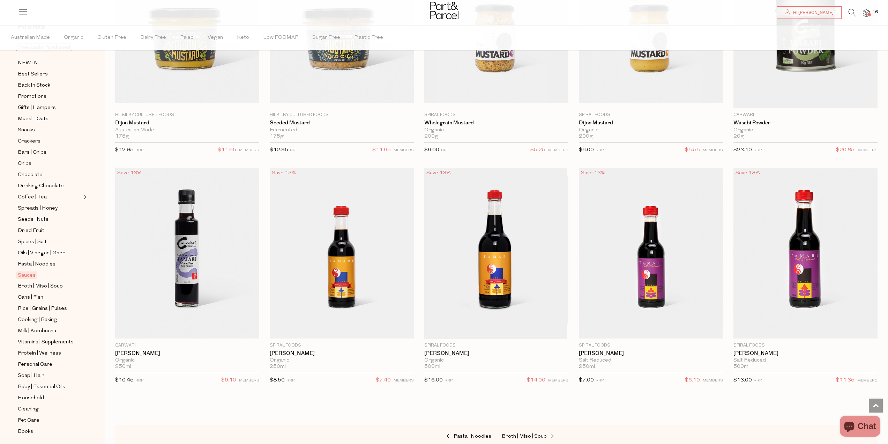
scroll to position [57, 0]
click at [42, 294] on span "Rice | Grains | Pulses" at bounding box center [42, 298] width 49 height 8
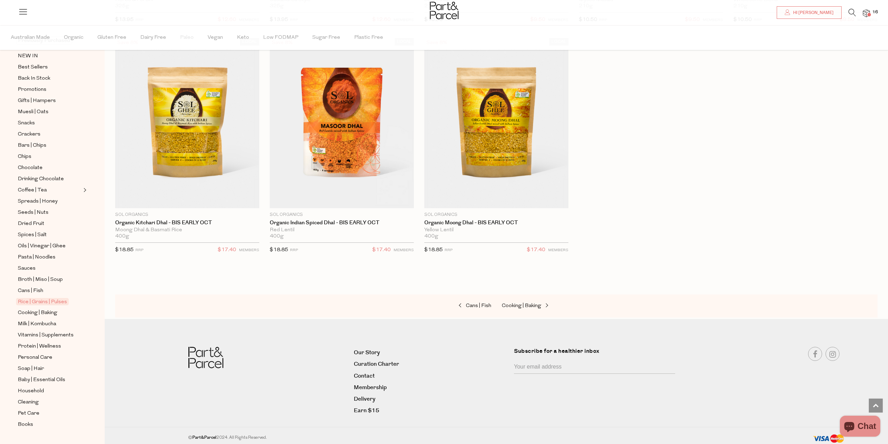
scroll to position [57, 0]
click at [47, 349] on span "Personal Care" at bounding box center [35, 353] width 35 height 8
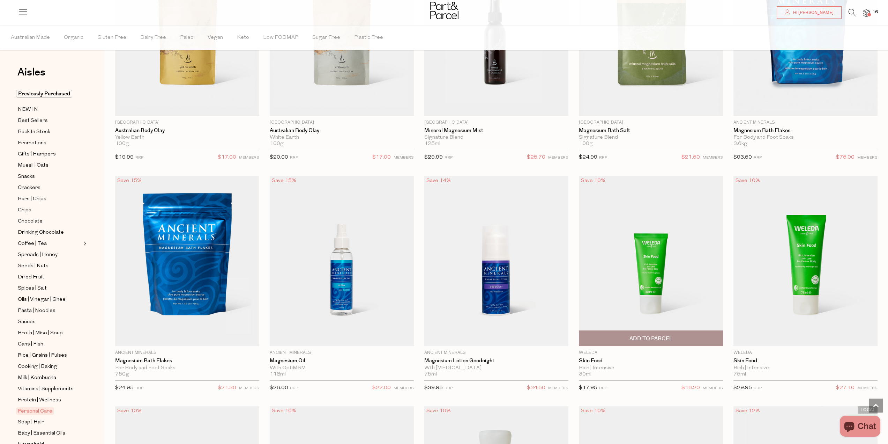
scroll to position [803, 0]
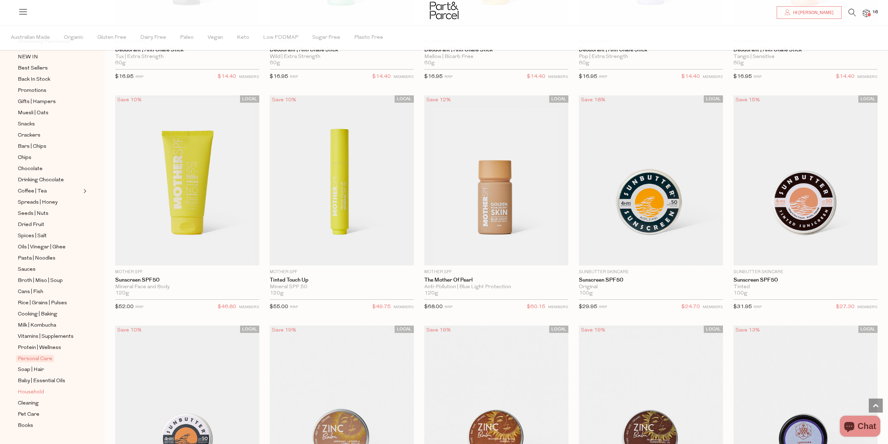
scroll to position [57, 0]
click at [34, 405] on span "Pet Care" at bounding box center [29, 409] width 22 height 8
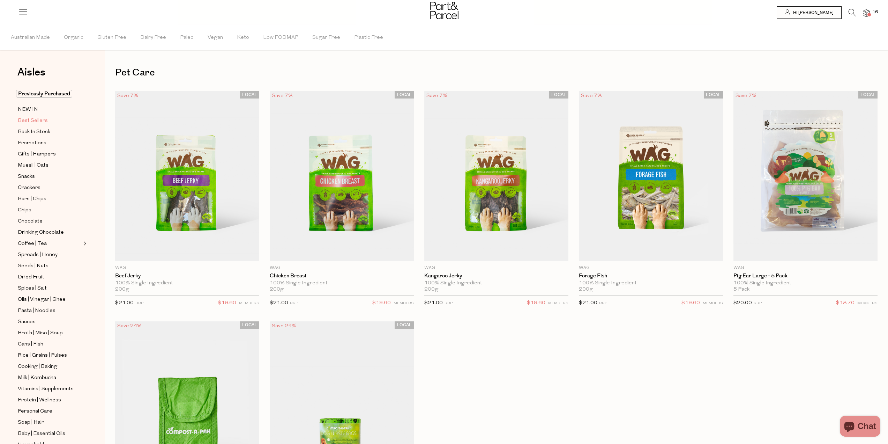
click at [25, 119] on span "Best Sellers" at bounding box center [33, 121] width 30 height 8
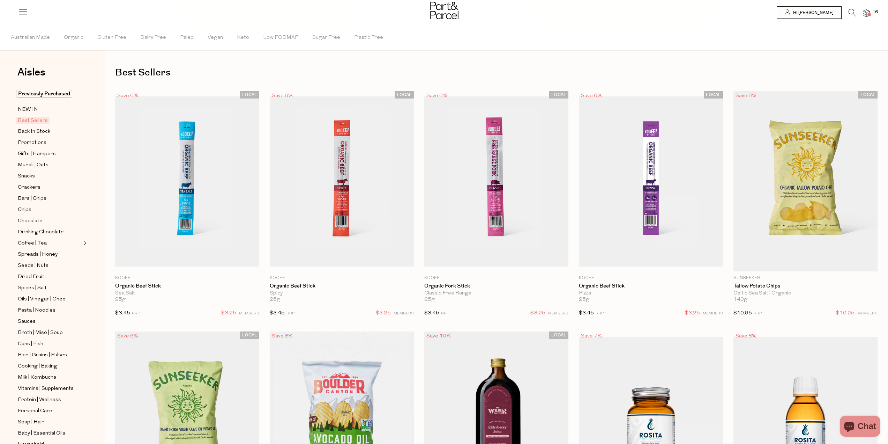
click at [865, 11] on img at bounding box center [866, 13] width 7 height 8
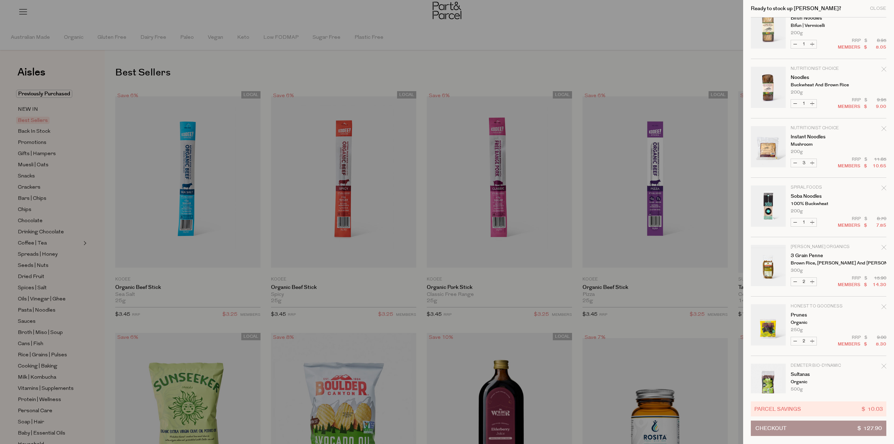
scroll to position [337, 0]
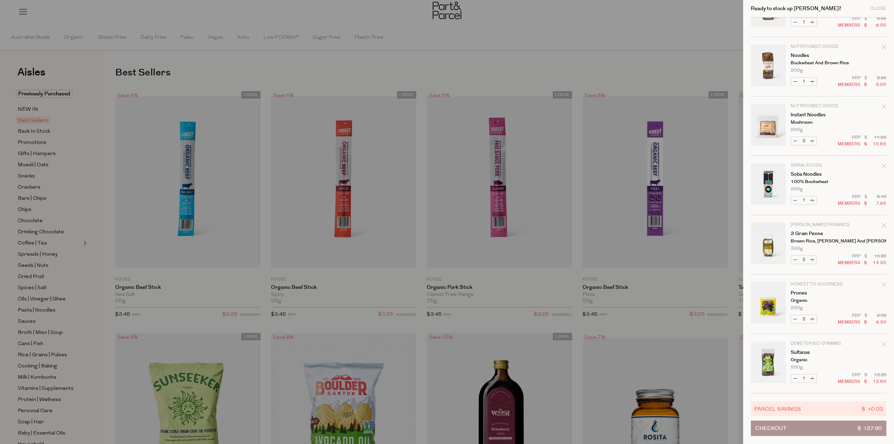
click at [797, 377] on button "Decrease Sultanas" at bounding box center [795, 378] width 8 height 8
type input "0"
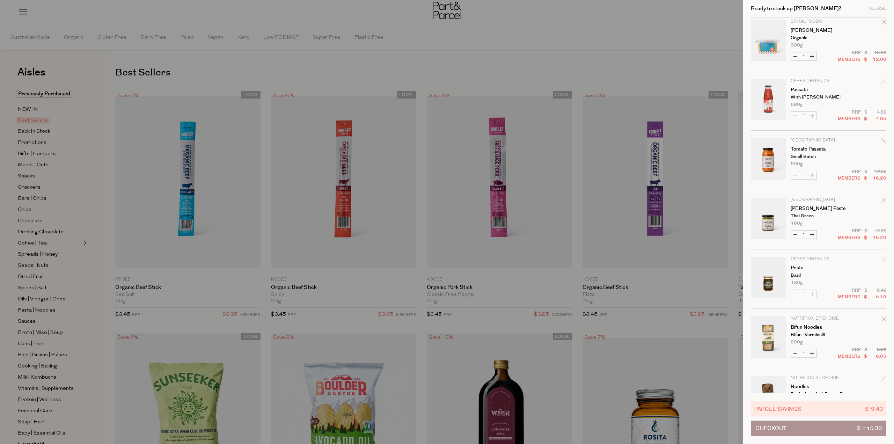
scroll to position [0, 0]
